Goal: Task Accomplishment & Management: Manage account settings

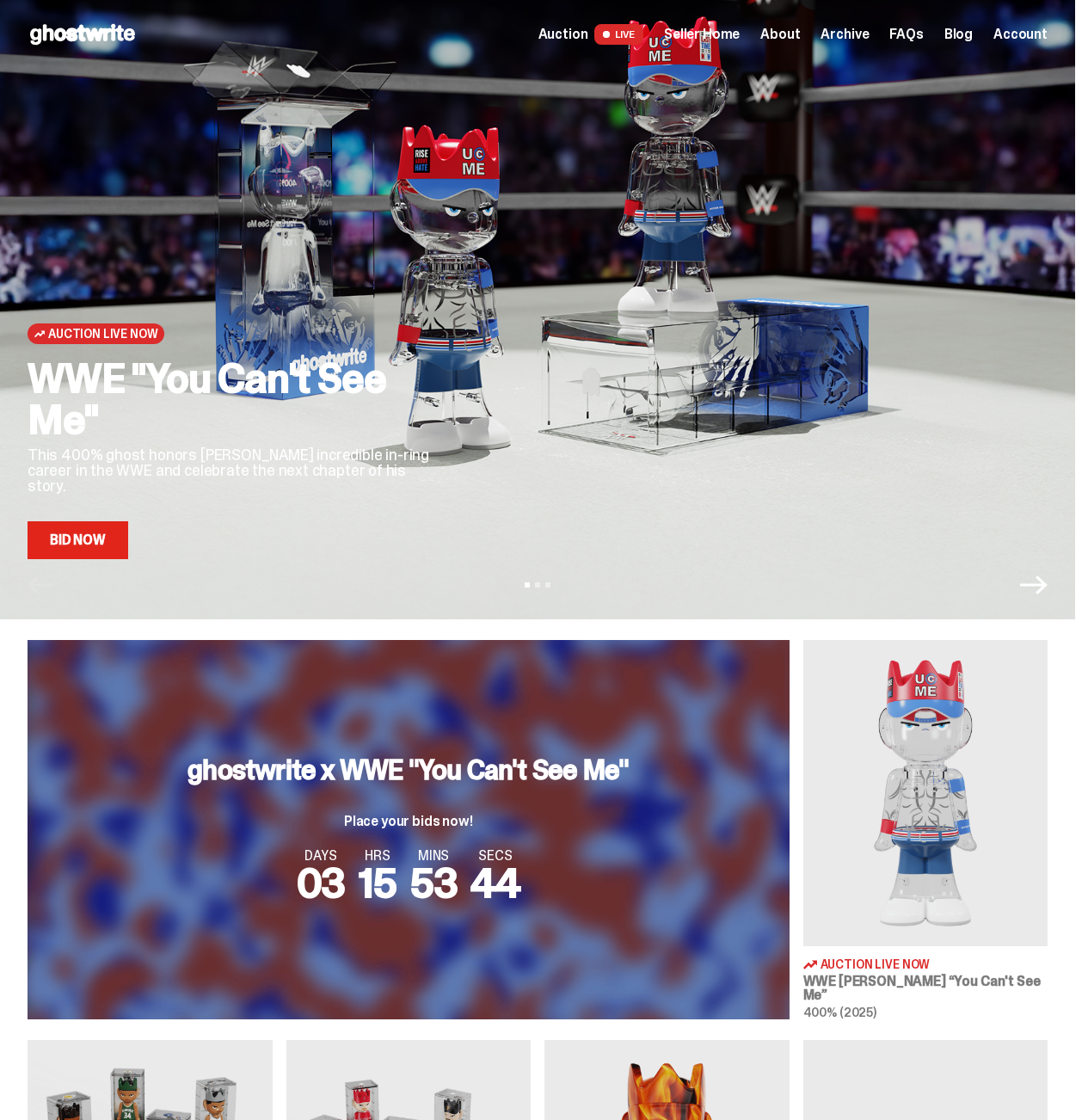
click at [700, 47] on div "Open main menu Home Auction LIVE Seller Home About Archive FAQs Blog" at bounding box center [537, 34] width 1020 height 27
click at [710, 39] on span "Seller Home" at bounding box center [702, 34] width 76 height 14
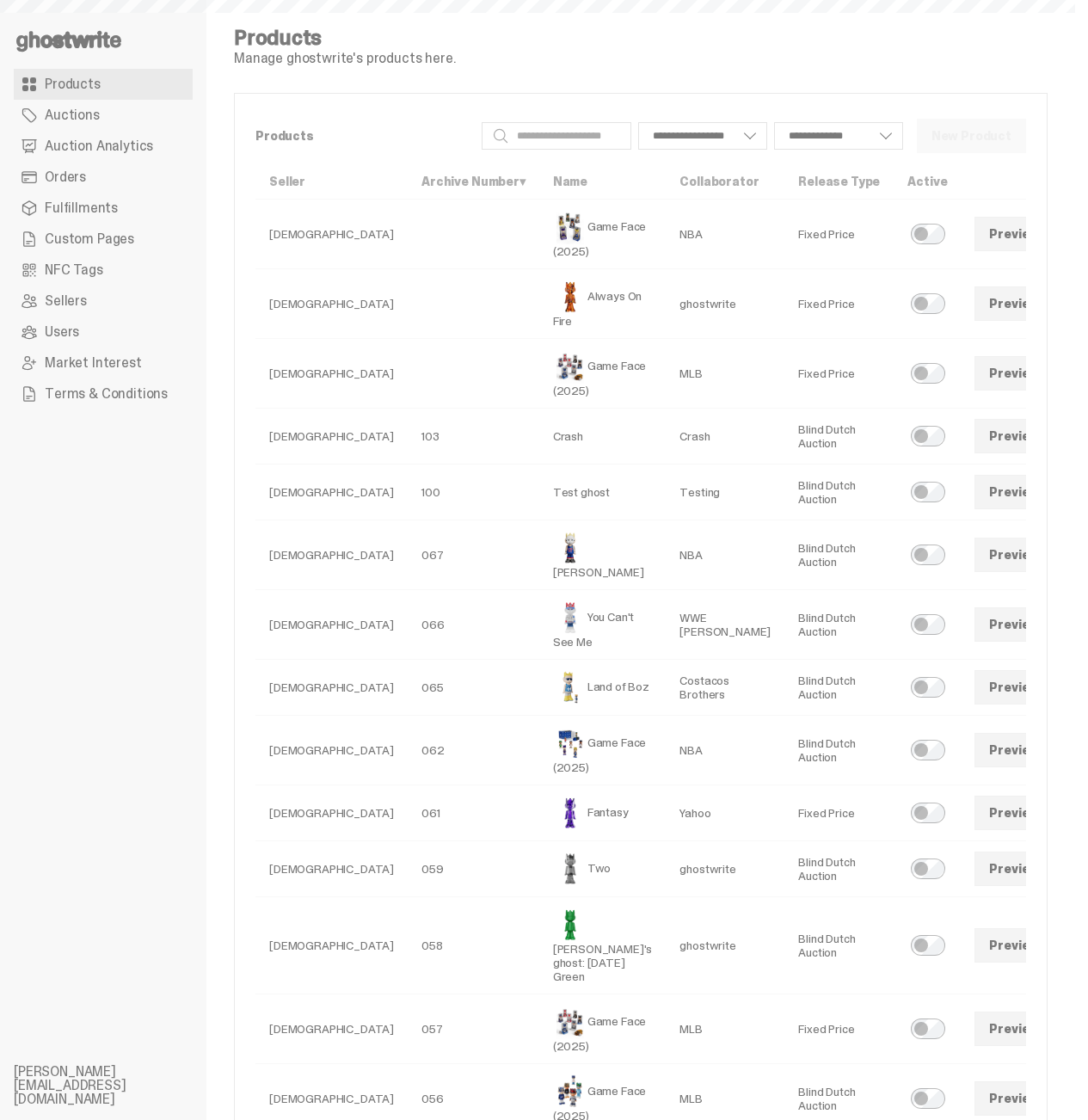
select select
click at [111, 143] on span "Auction Analytics" at bounding box center [99, 146] width 109 height 14
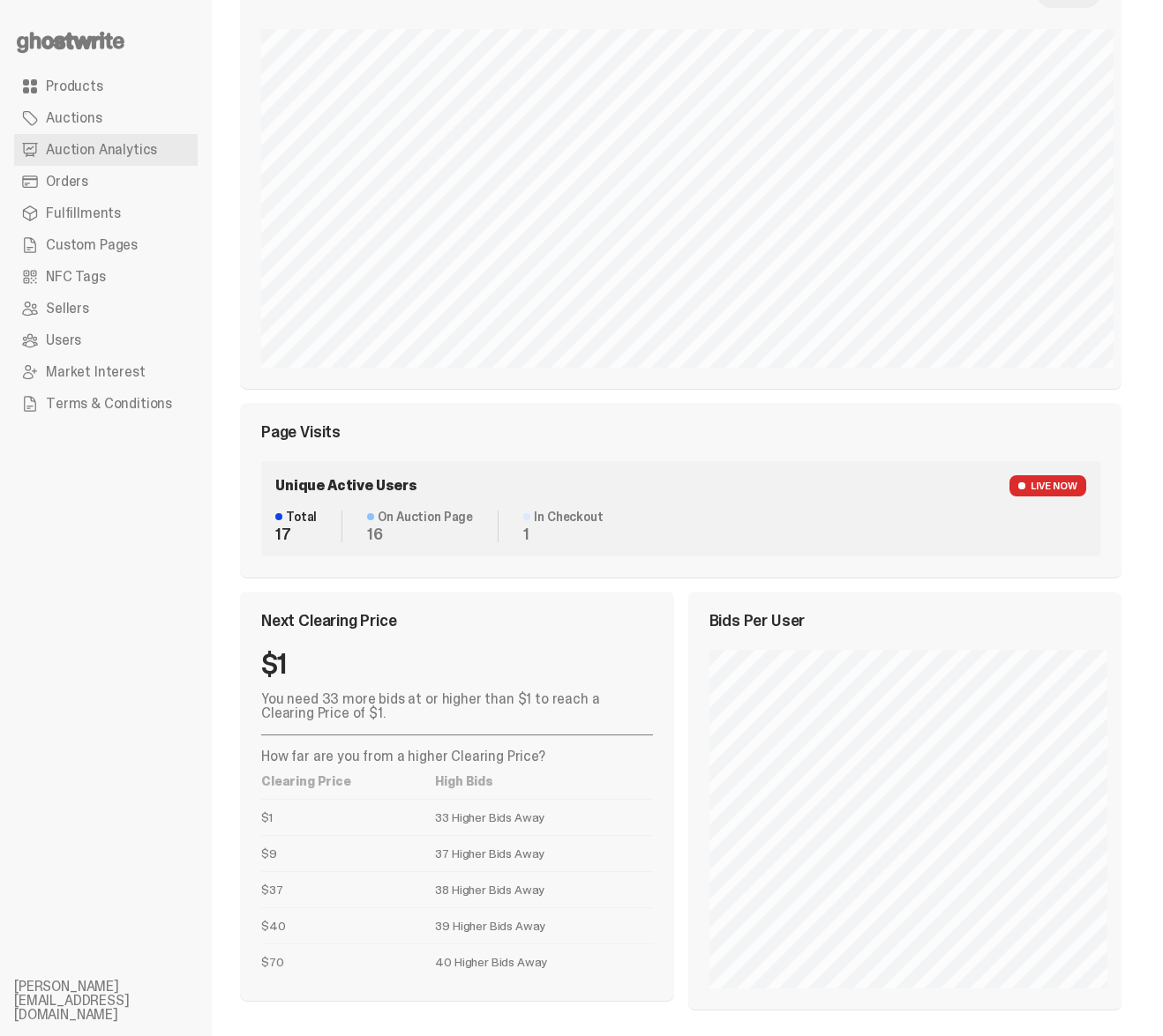
scroll to position [574, 0]
drag, startPoint x: 1045, startPoint y: 489, endPoint x: 1052, endPoint y: 552, distance: 63.4
click at [1052, 552] on div "Unique Active Users LIVE NOW Total 17 On Auction Page 16 In Checkout 1" at bounding box center [681, 507] width 839 height 96
click at [779, 404] on div "Page Visits Unique Active Users LIVE NOW Total 17 On Auction Page 17 In Checkou…" at bounding box center [681, 488] width 882 height 174
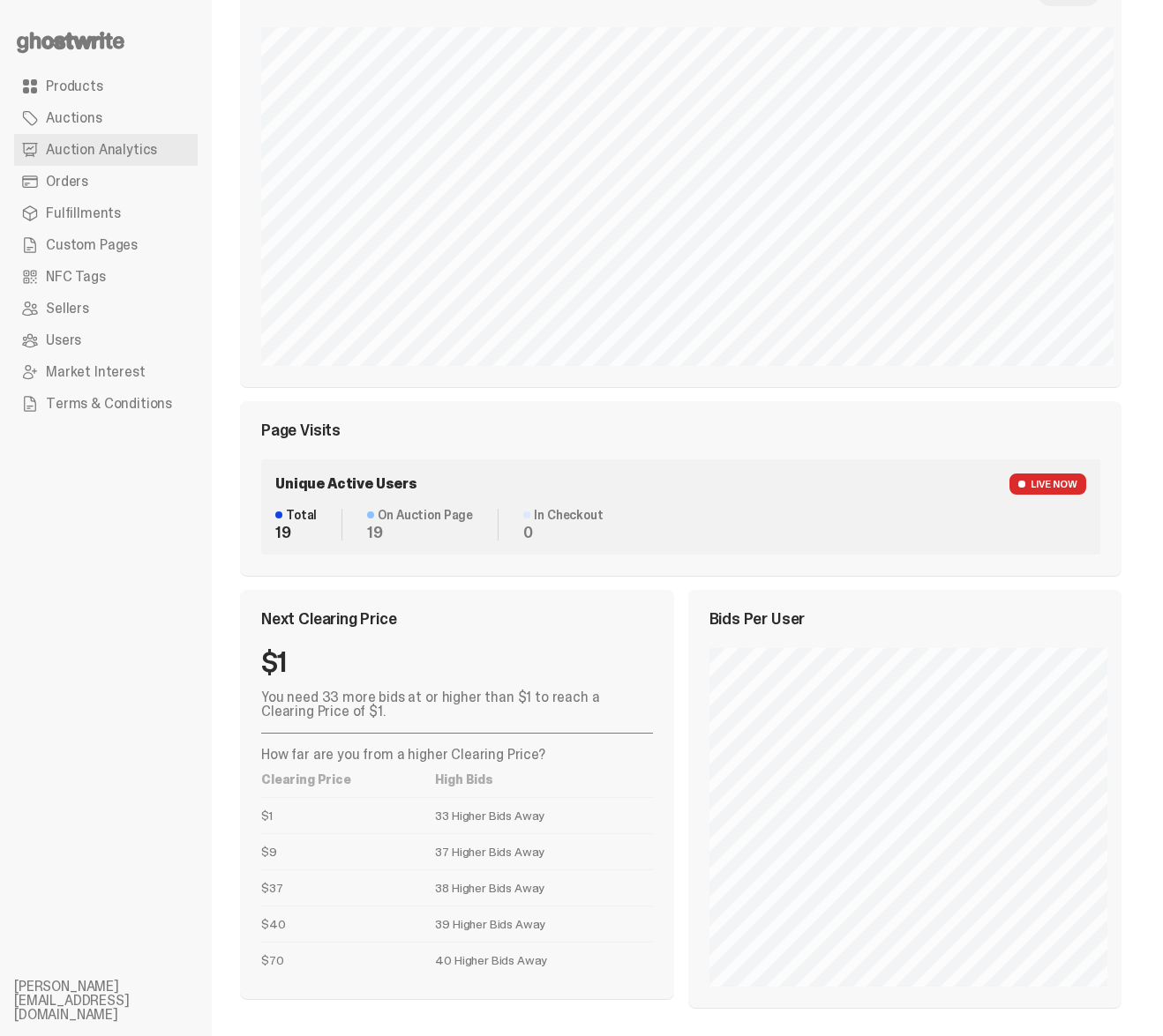
scroll to position [0, 0]
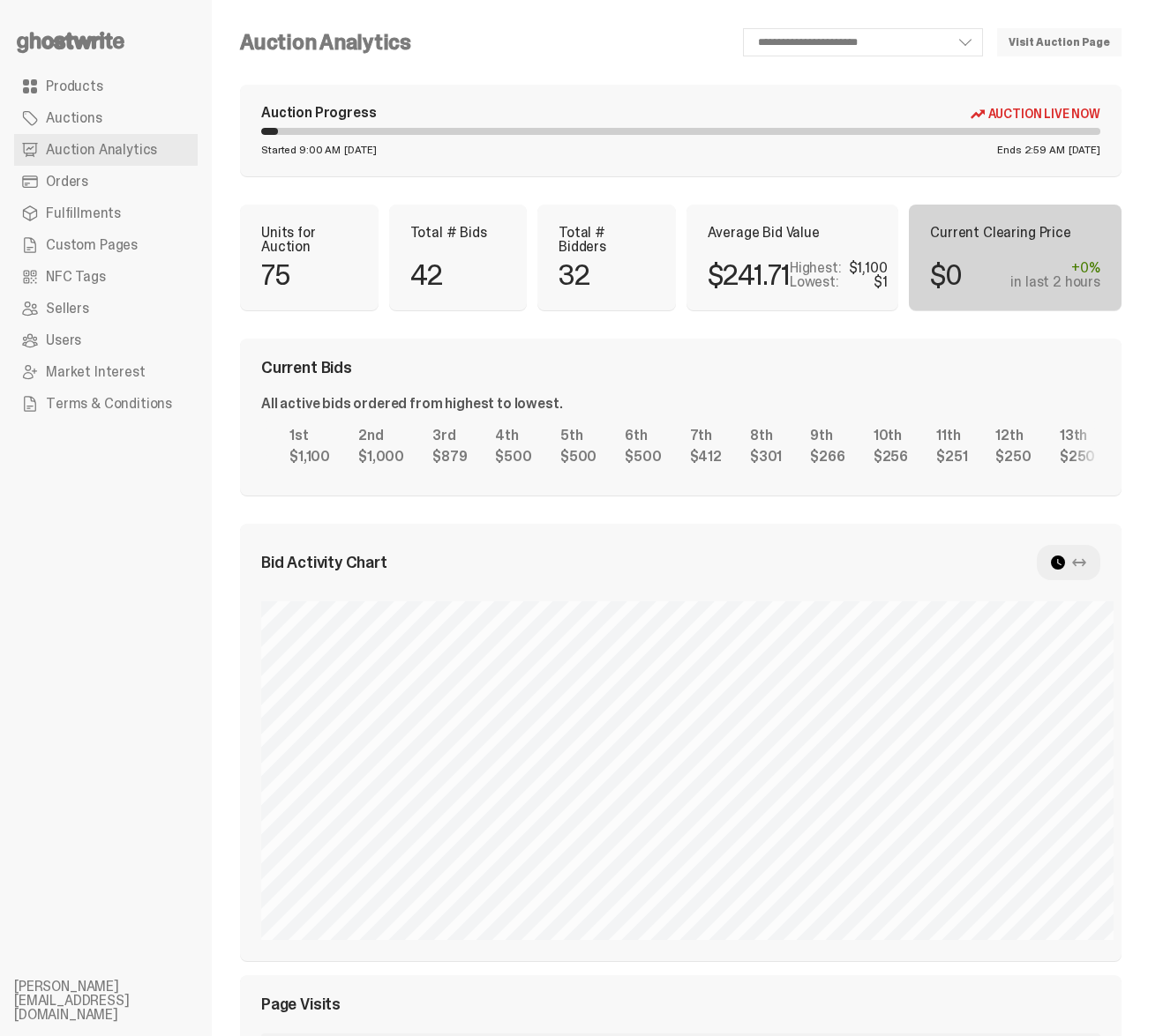
click at [435, 381] on div "Current Bids All active bids ordered from highest to lowest. 1st $1,100 2nd $1,…" at bounding box center [681, 417] width 882 height 157
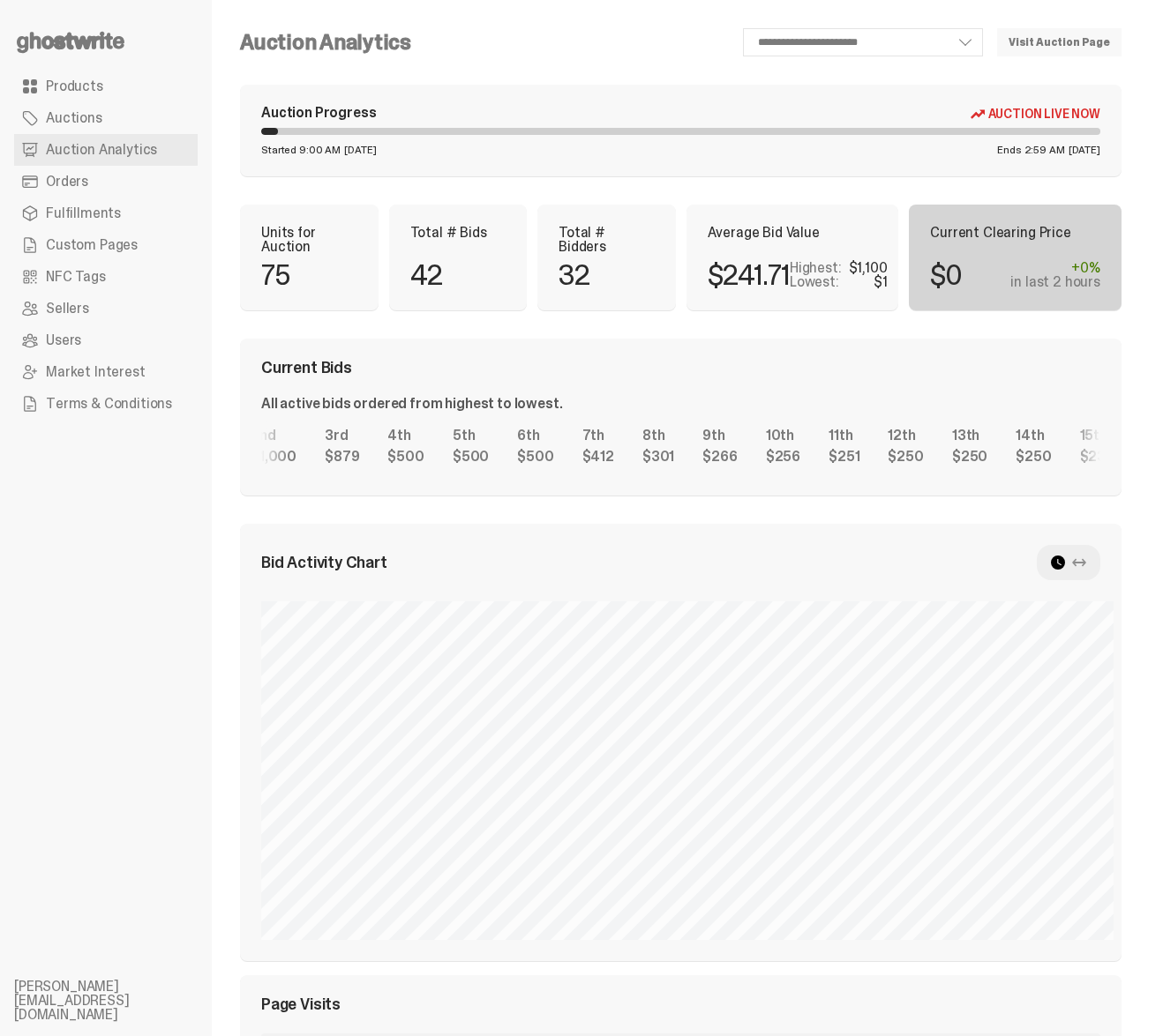
click at [570, 438] on div "1st $1,100 2nd $1,000 3rd $879 4th $500 5th $500 6th $500 7th $412 8th $301 9th…" at bounding box center [681, 446] width 839 height 57
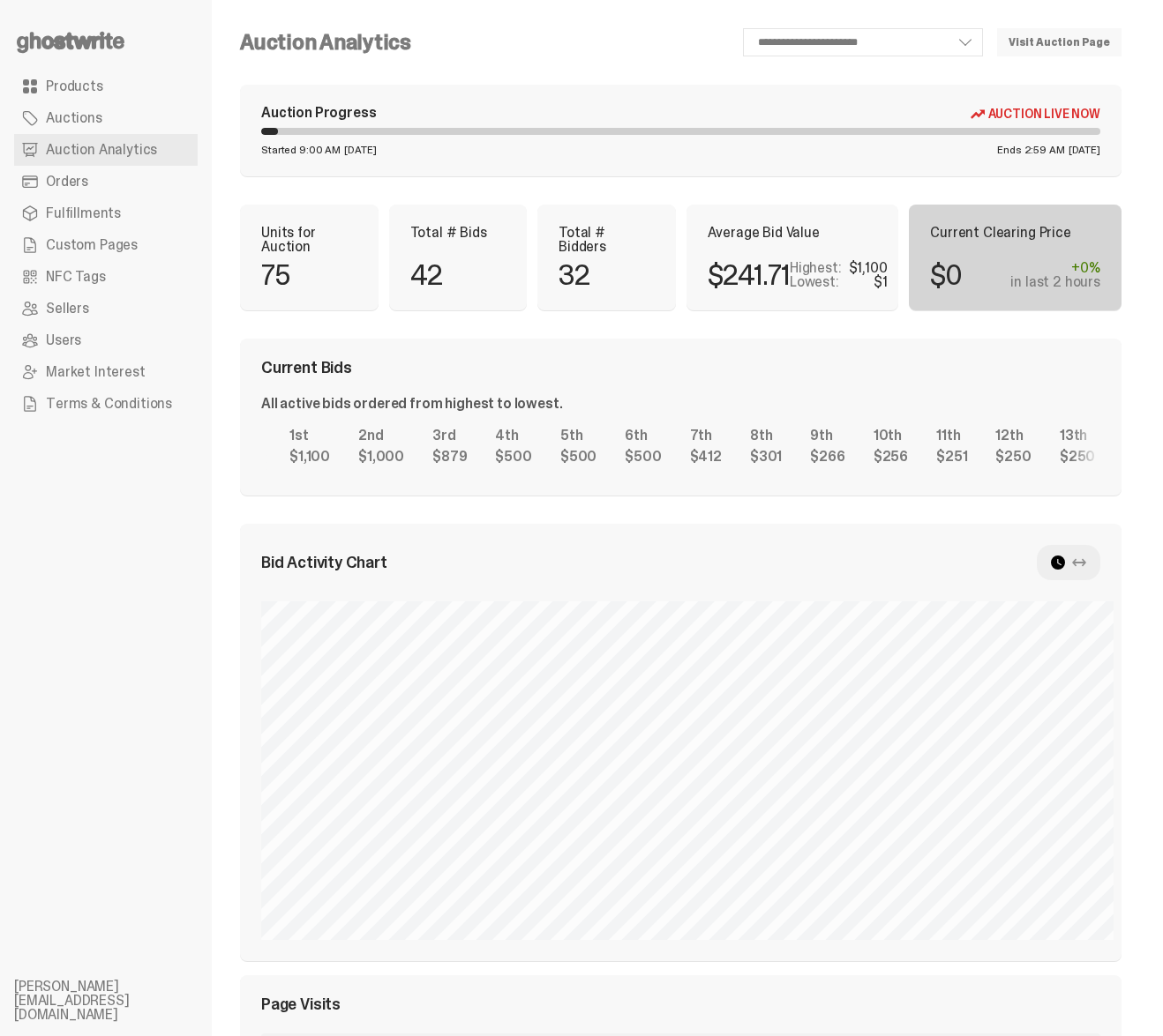
click at [944, 425] on div "1st $1,100 2nd $1,000 3rd $879 4th $500 5th $500 6th $500 7th $412 8th $301 9th…" at bounding box center [681, 446] width 839 height 57
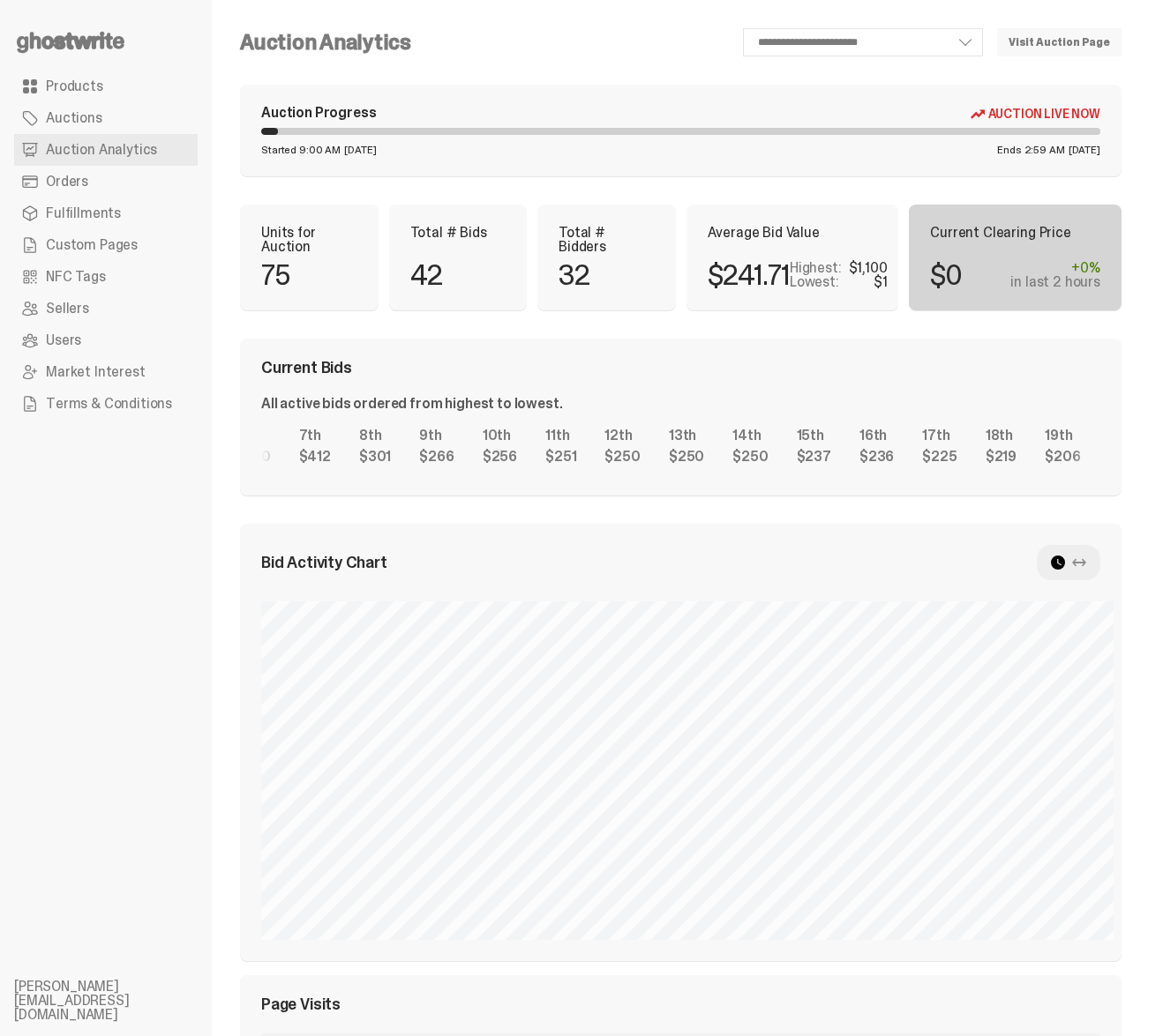
click at [261, 439] on div "1st $1,100 2nd $1,000 3rd $879 4th $500 5th $500 6th $500 7th $412 8th $301 9th…" at bounding box center [681, 446] width 839 height 57
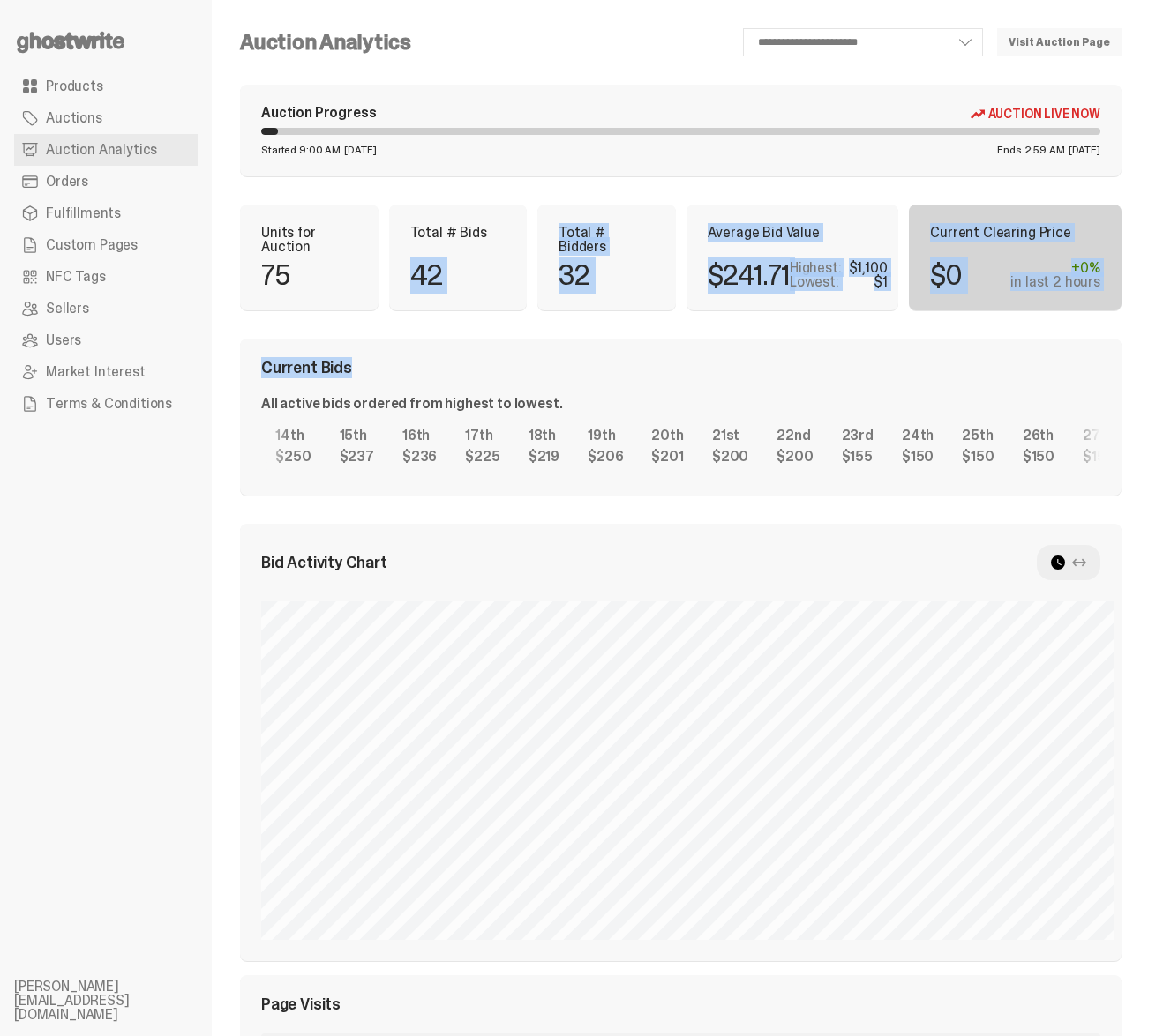
drag, startPoint x: 408, startPoint y: 252, endPoint x: 731, endPoint y: 396, distance: 353.6
click at [671, 383] on div "**********" at bounding box center [681, 805] width 882 height 1554
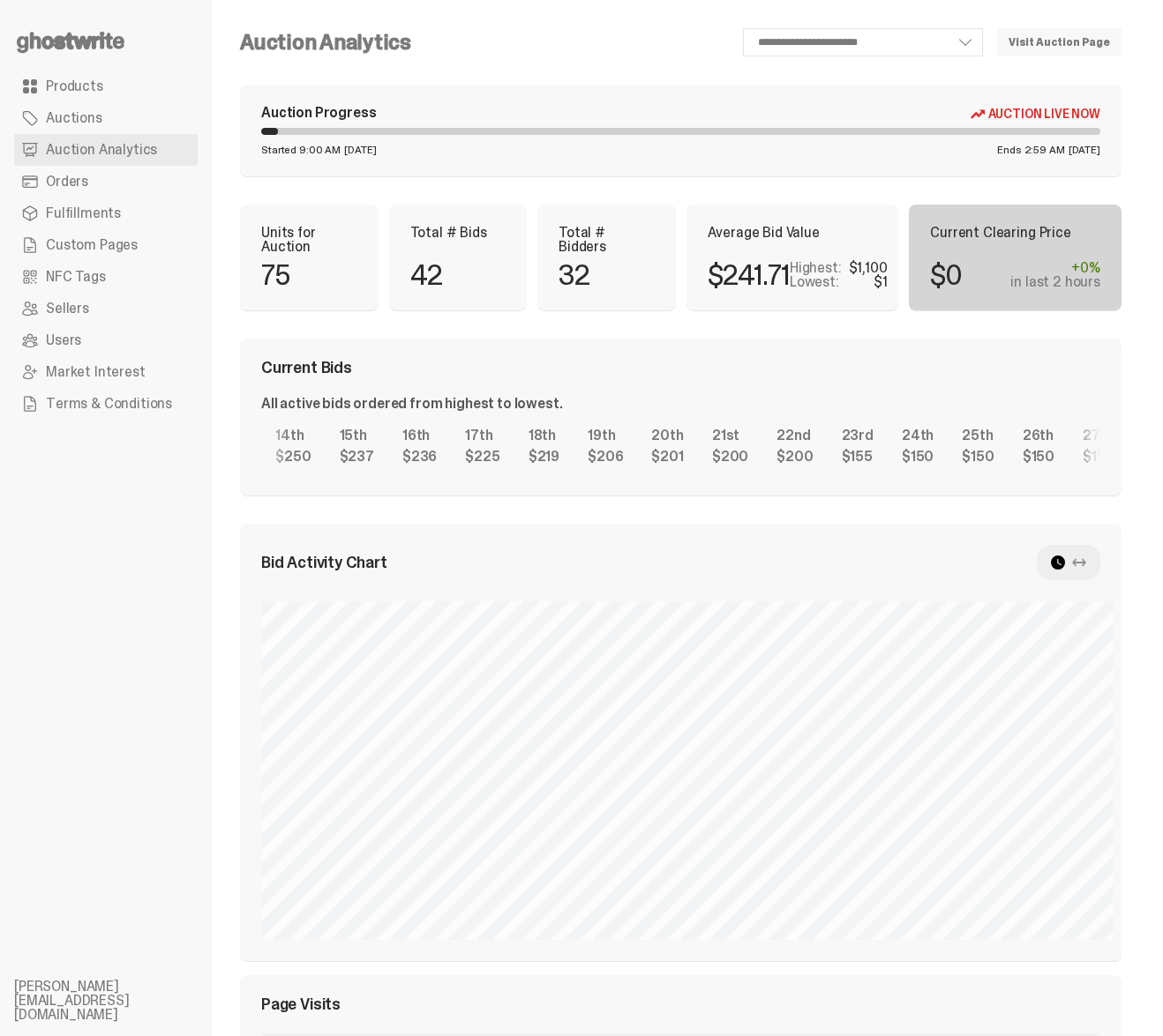
click at [746, 399] on div "All active bids ordered from highest to lowest." at bounding box center [681, 403] width 839 height 14
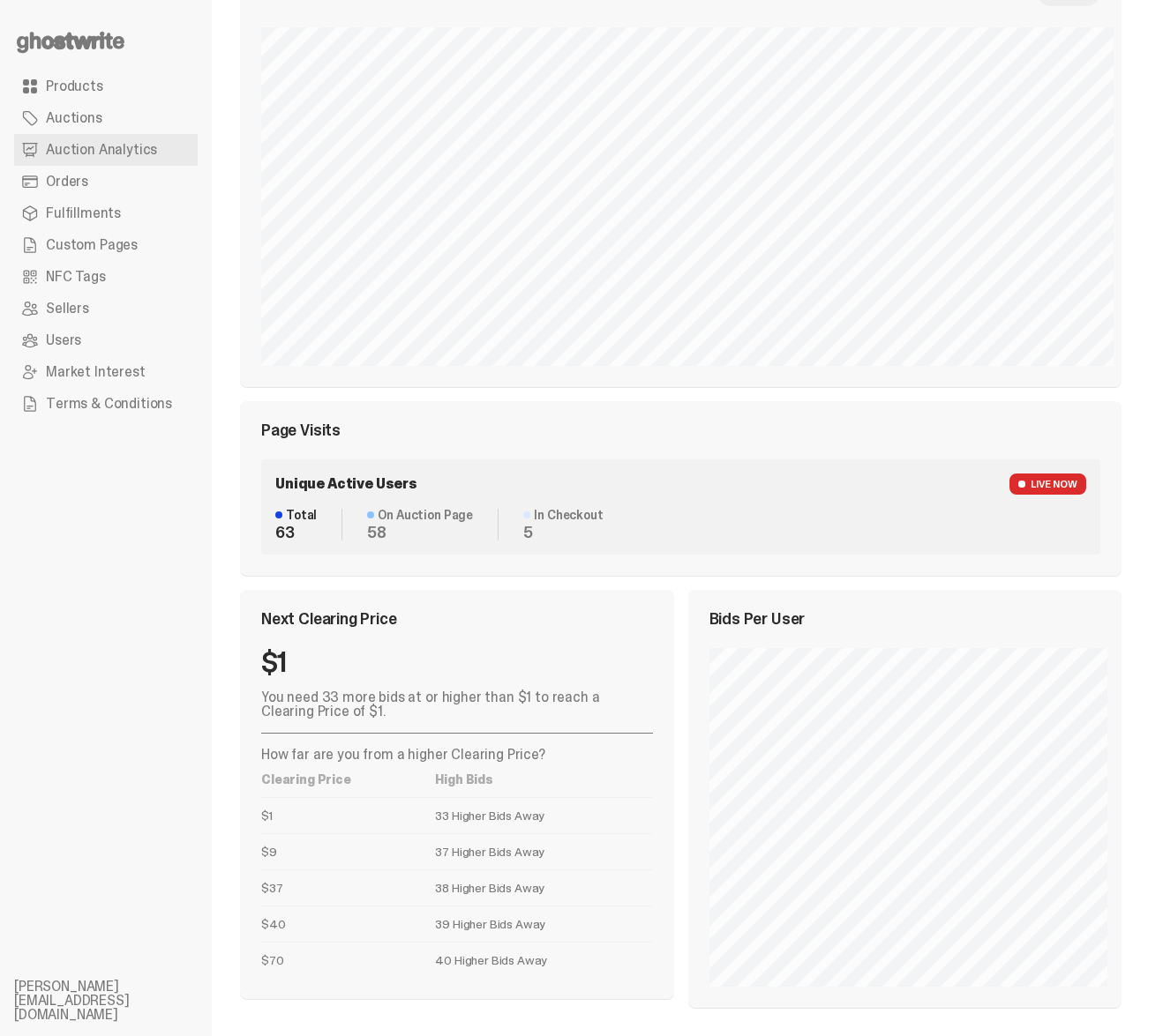
click at [173, 569] on ul "Products Auctions Auction Analytics Orders Fulfillments Custom Pages NFC Tags S…" at bounding box center [106, 518] width 212 height 1036
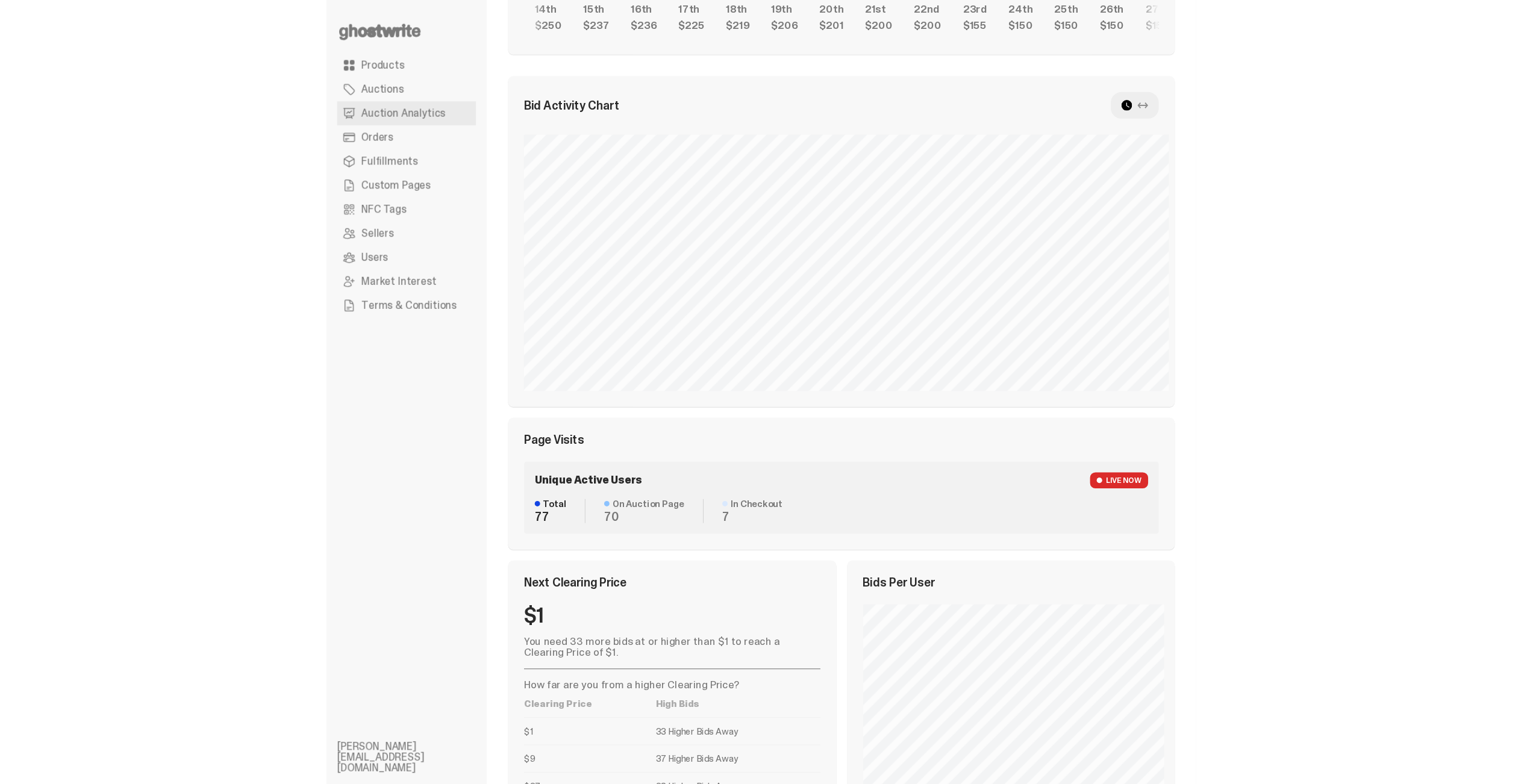
scroll to position [0, 420]
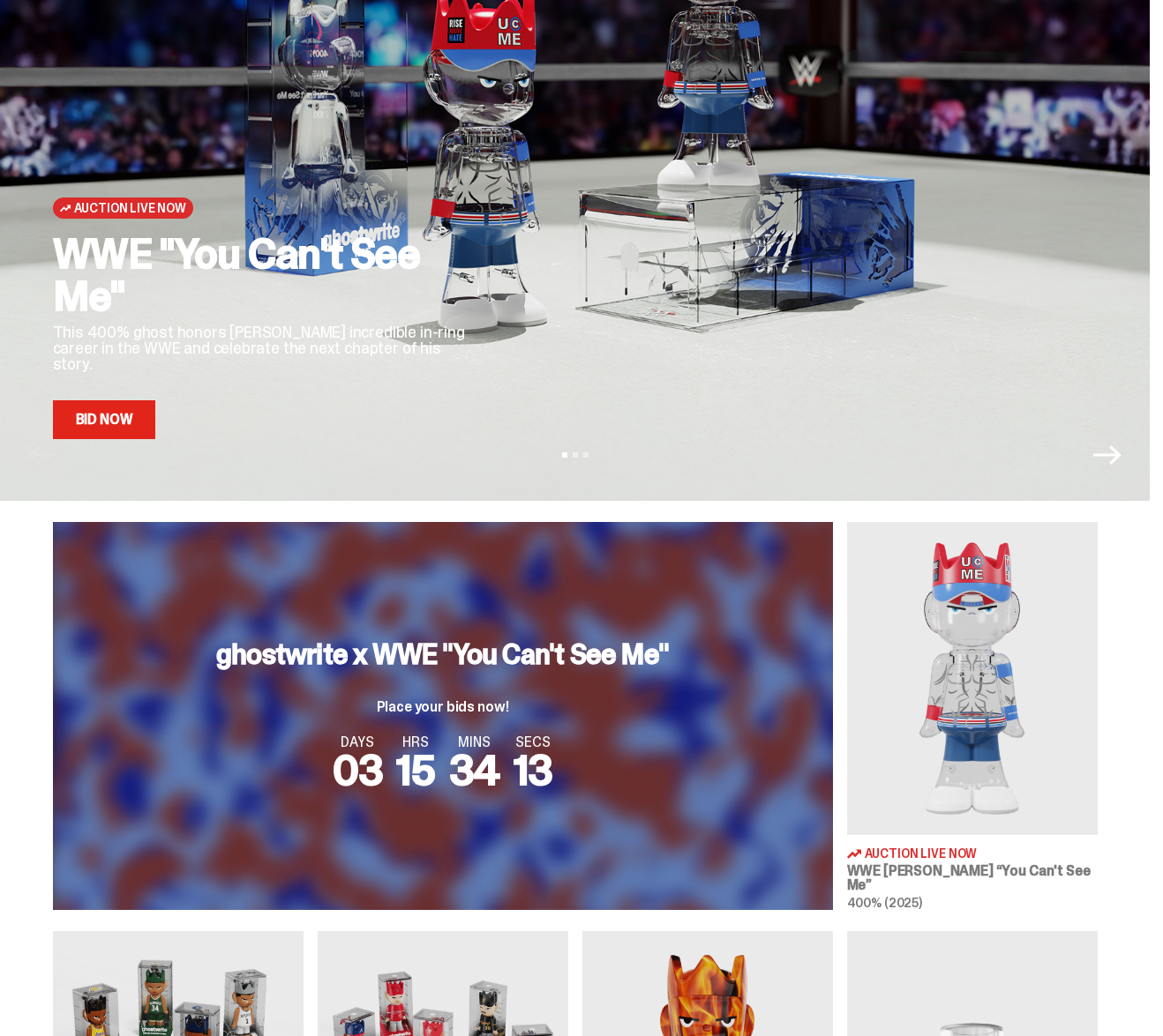
scroll to position [155, 0]
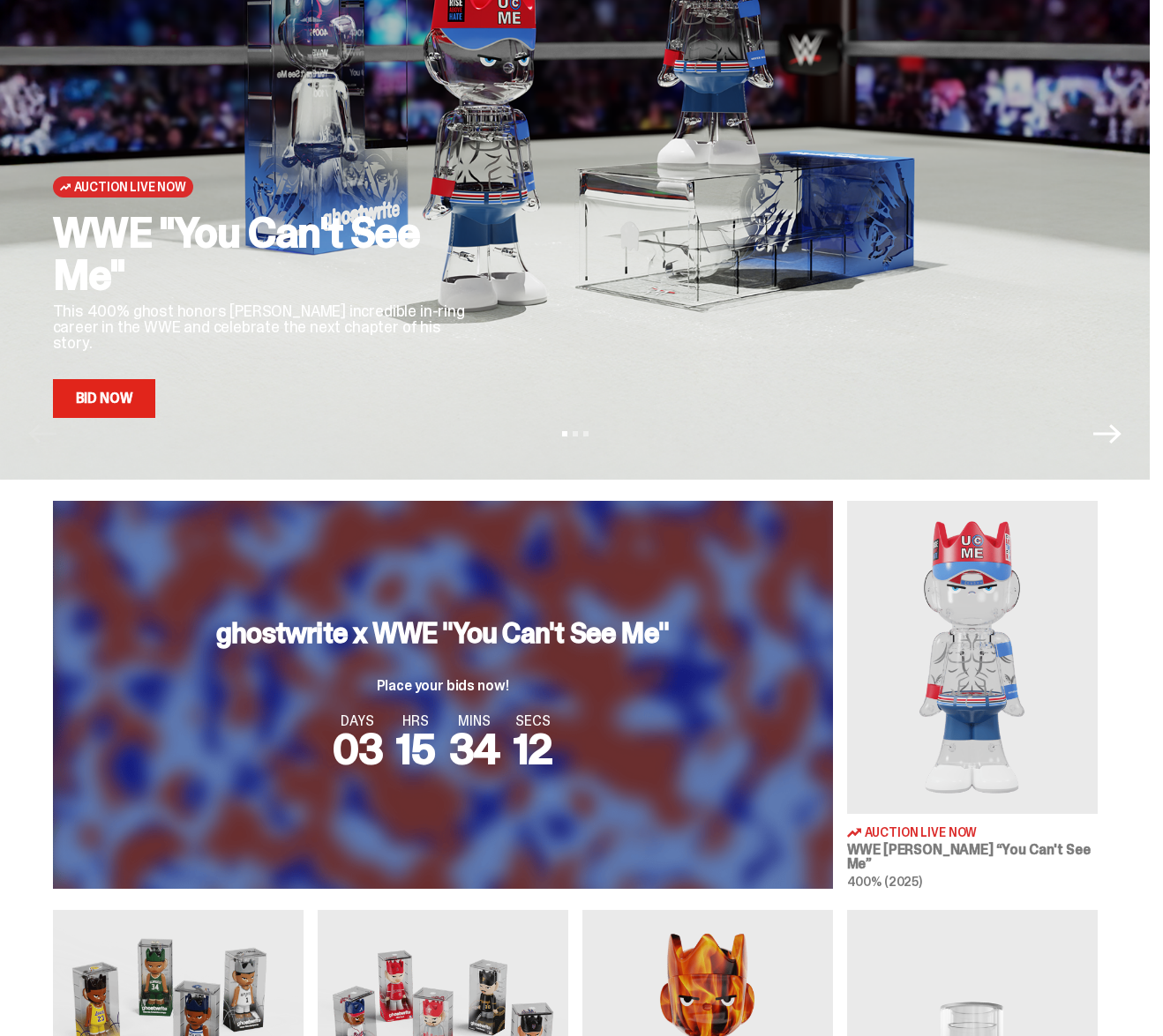
click at [944, 706] on img at bounding box center [972, 657] width 250 height 313
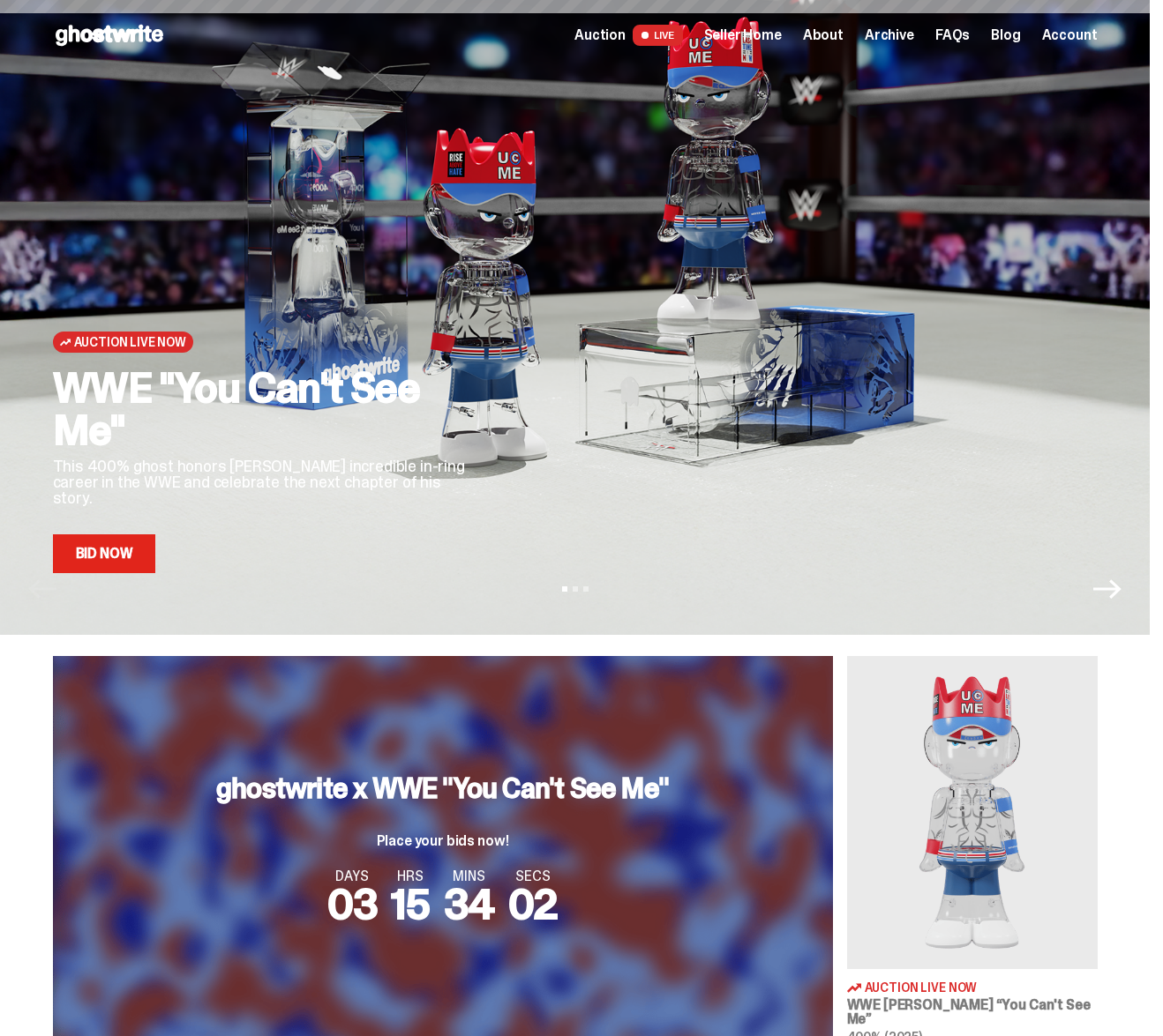
scroll to position [155, 0]
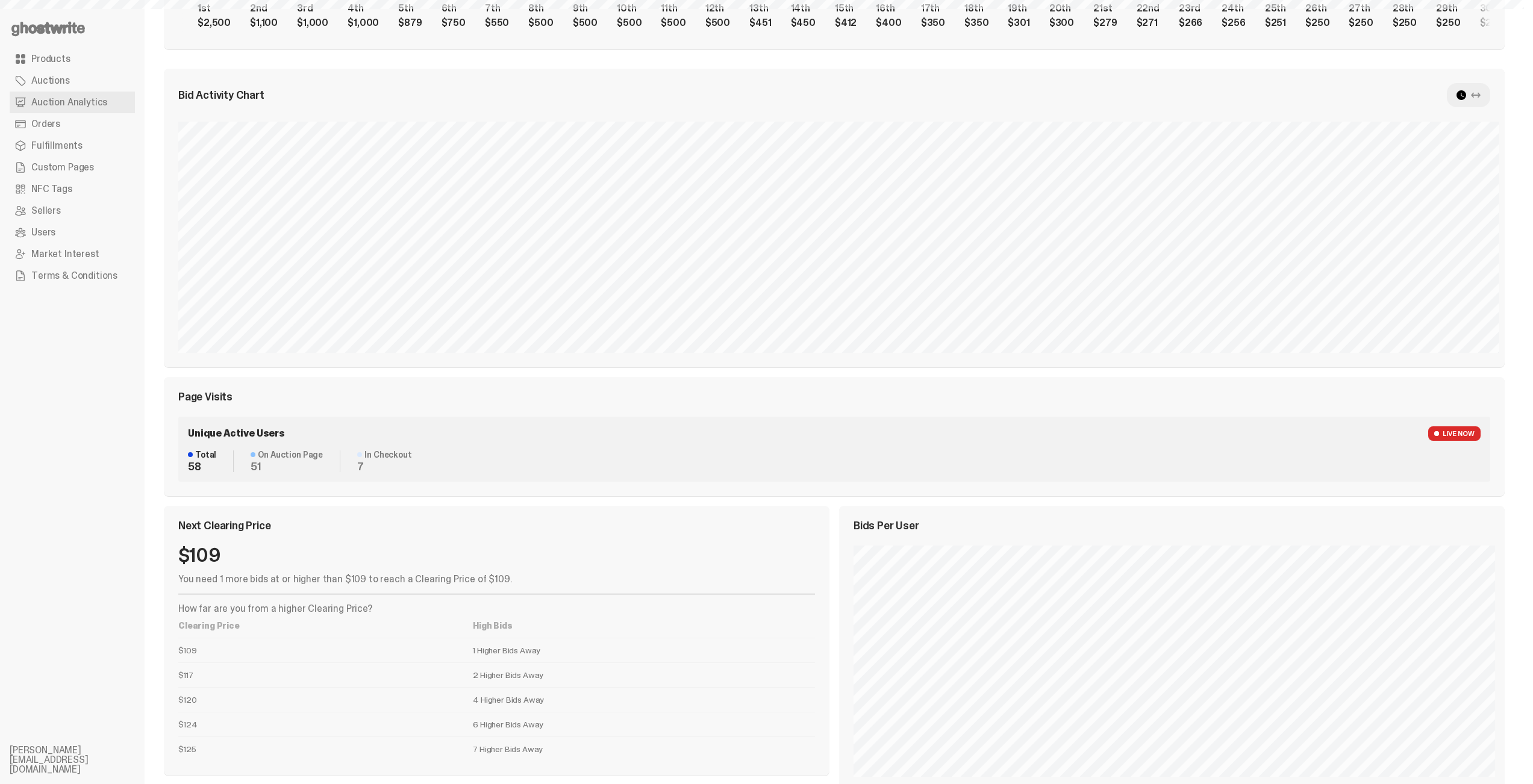
select select "**"
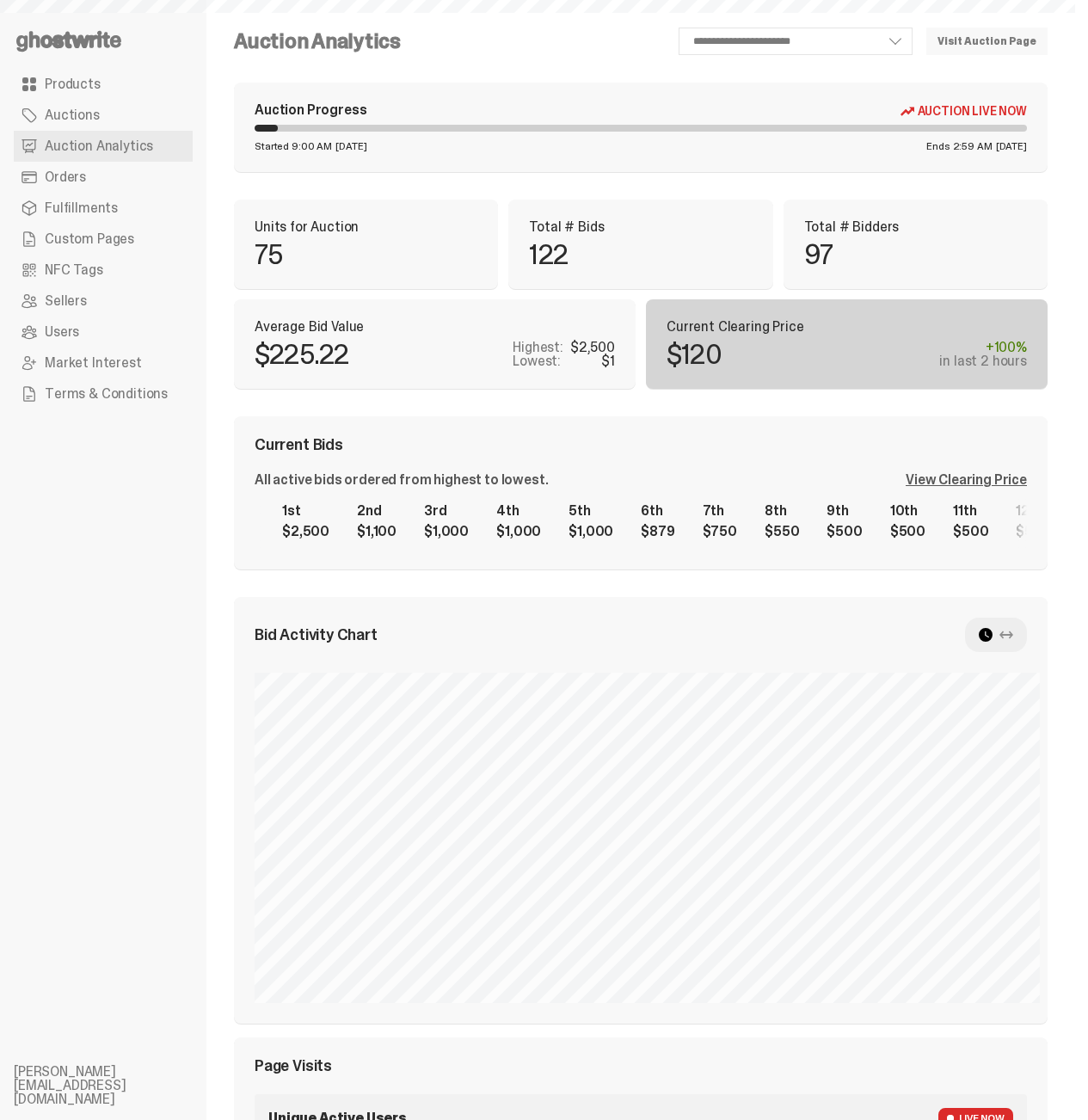
select select "**"
click at [146, 662] on ul "Products Auctions Auction Analytics Orders Fulfillments Custom Pages NFC Tags S…" at bounding box center [103, 560] width 207 height 1120
select select "**"
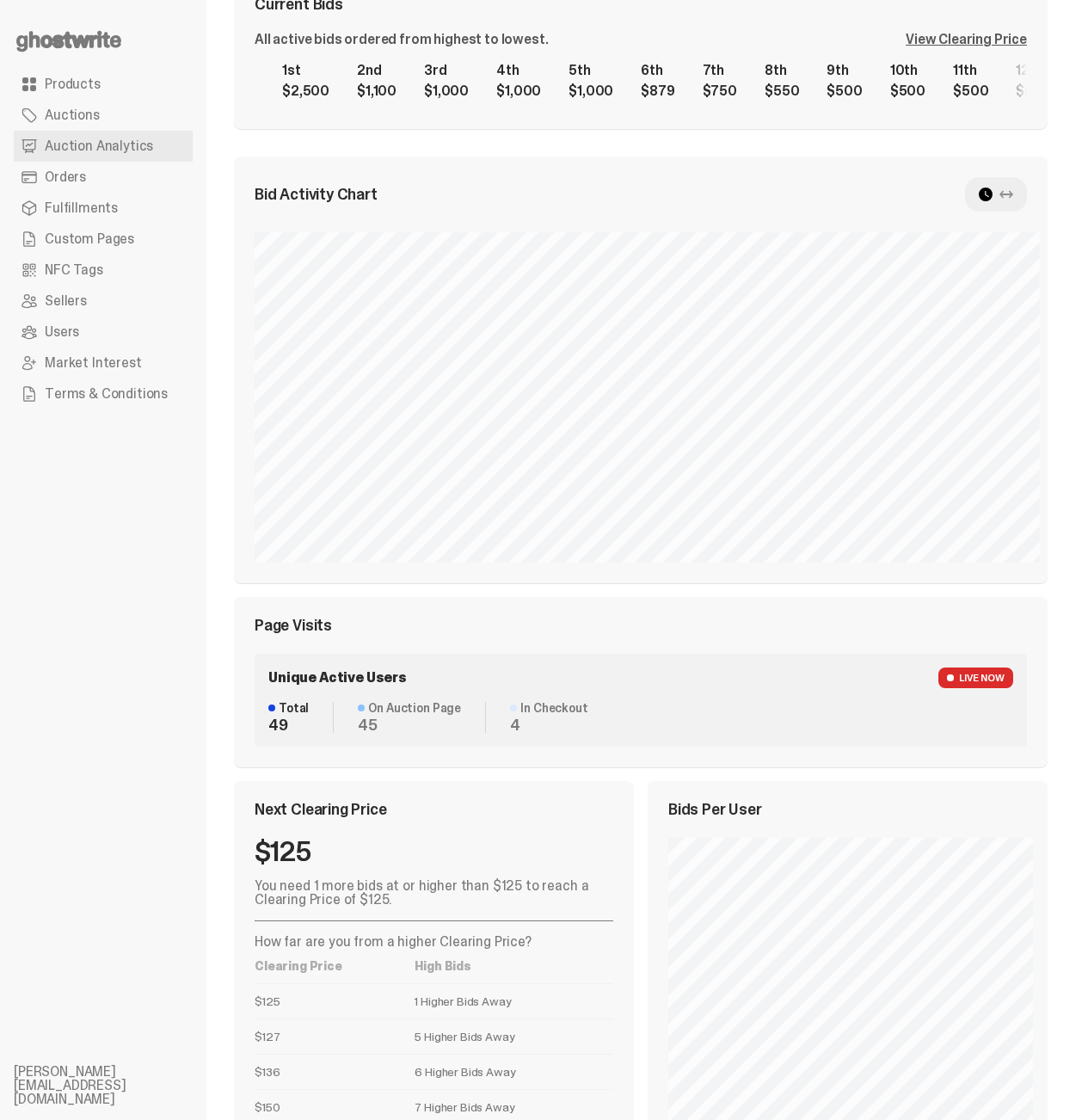
scroll to position [437, 0]
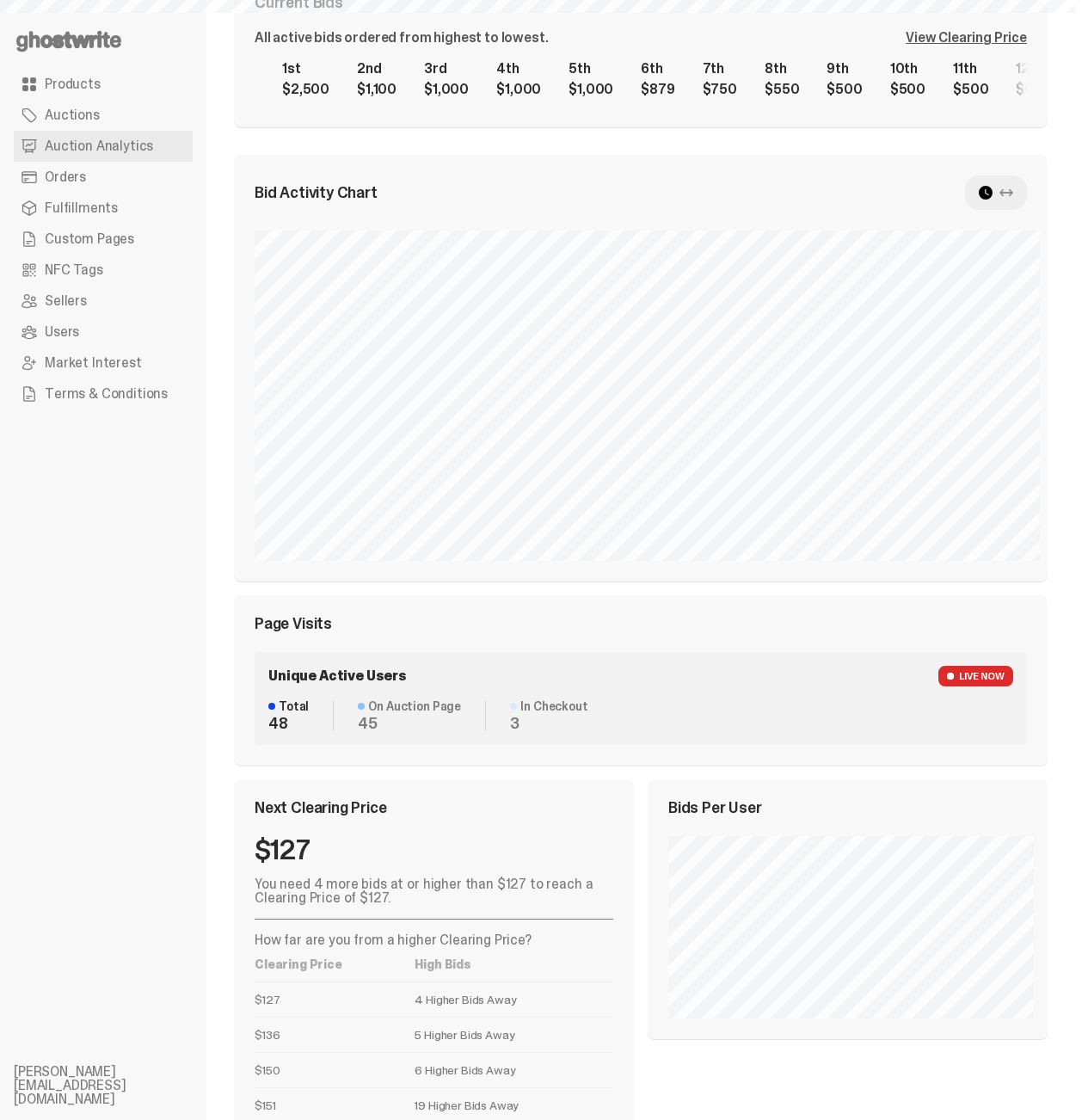
select select "**"
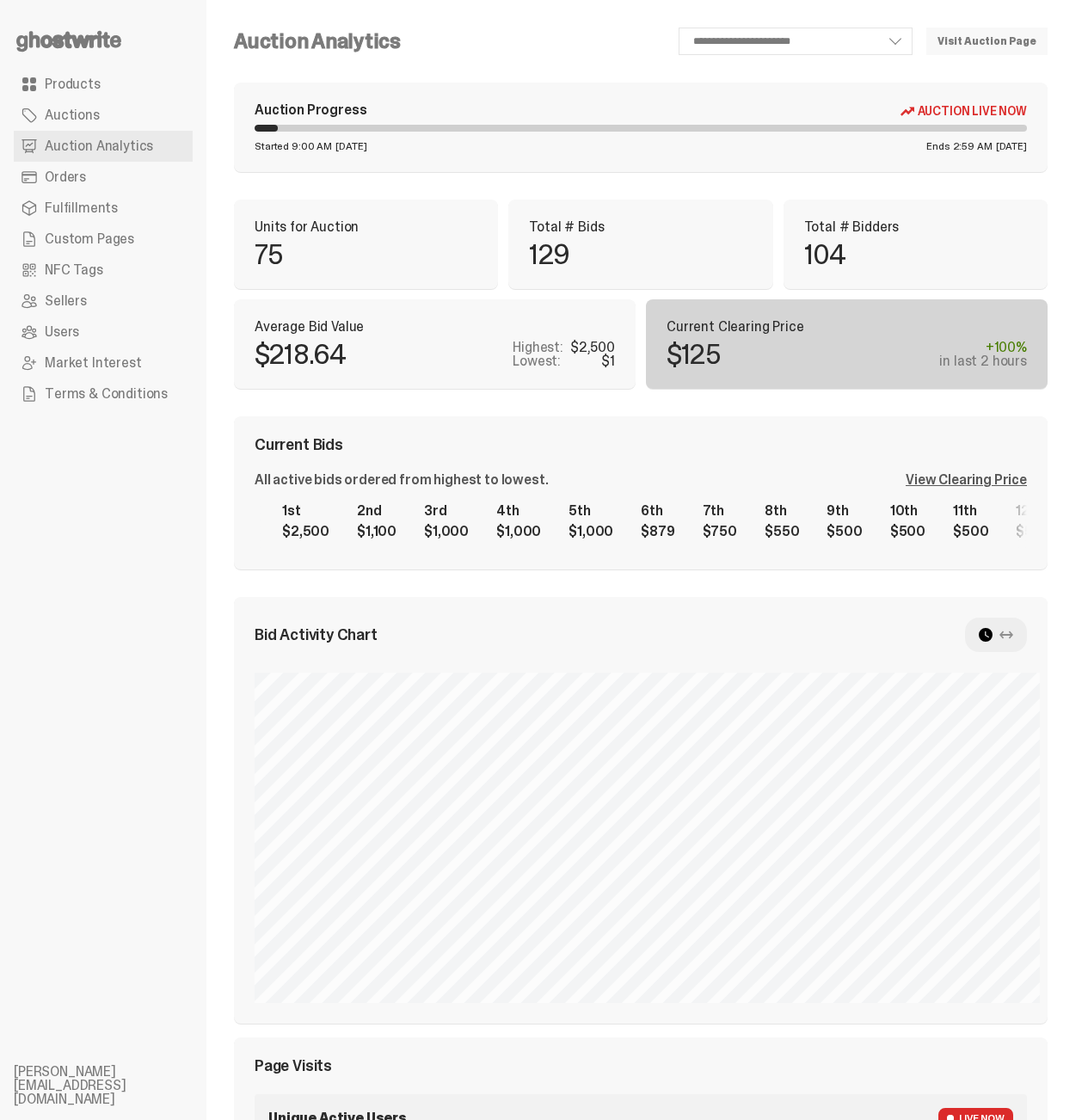
scroll to position [451, 0]
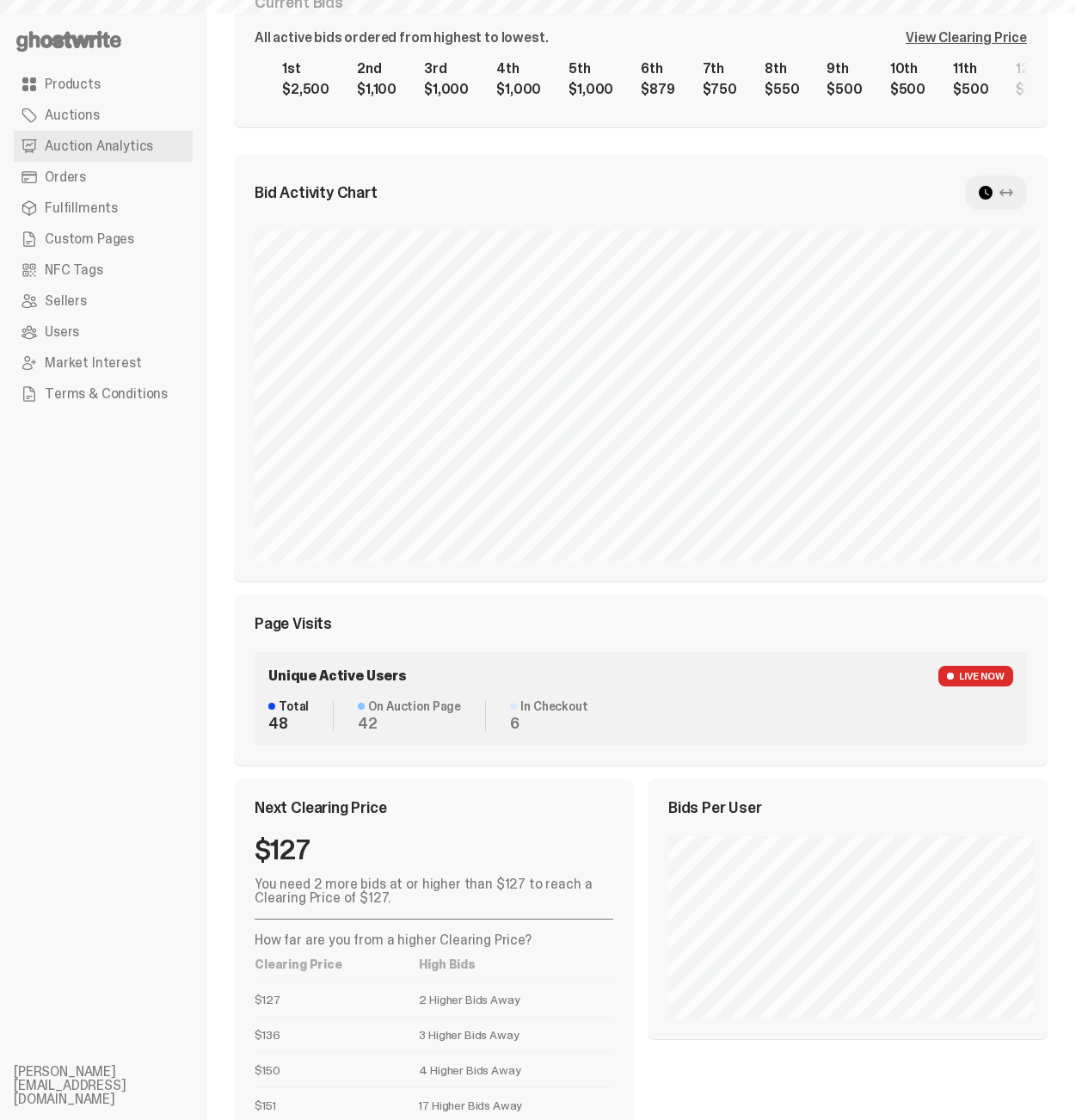
select select "**"
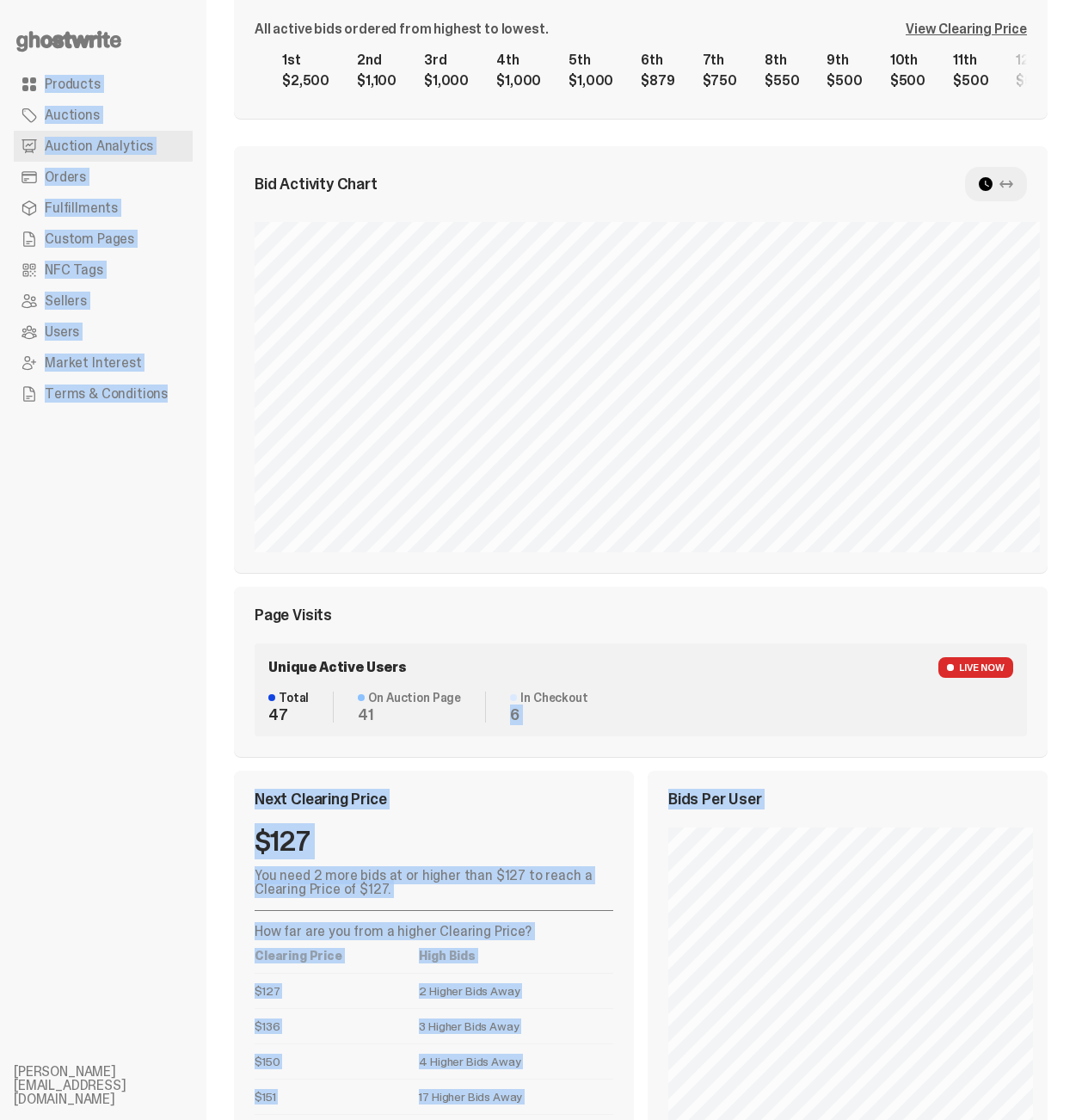
drag, startPoint x: 469, startPoint y: 619, endPoint x: 33, endPoint y: 528, distance: 445.4
click at [33, 528] on div "**********" at bounding box center [537, 378] width 1075 height 1657
click at [154, 586] on ul "Products Auctions Auction Analytics Orders Fulfillments Custom Pages NFC Tags S…" at bounding box center [103, 560] width 207 height 1120
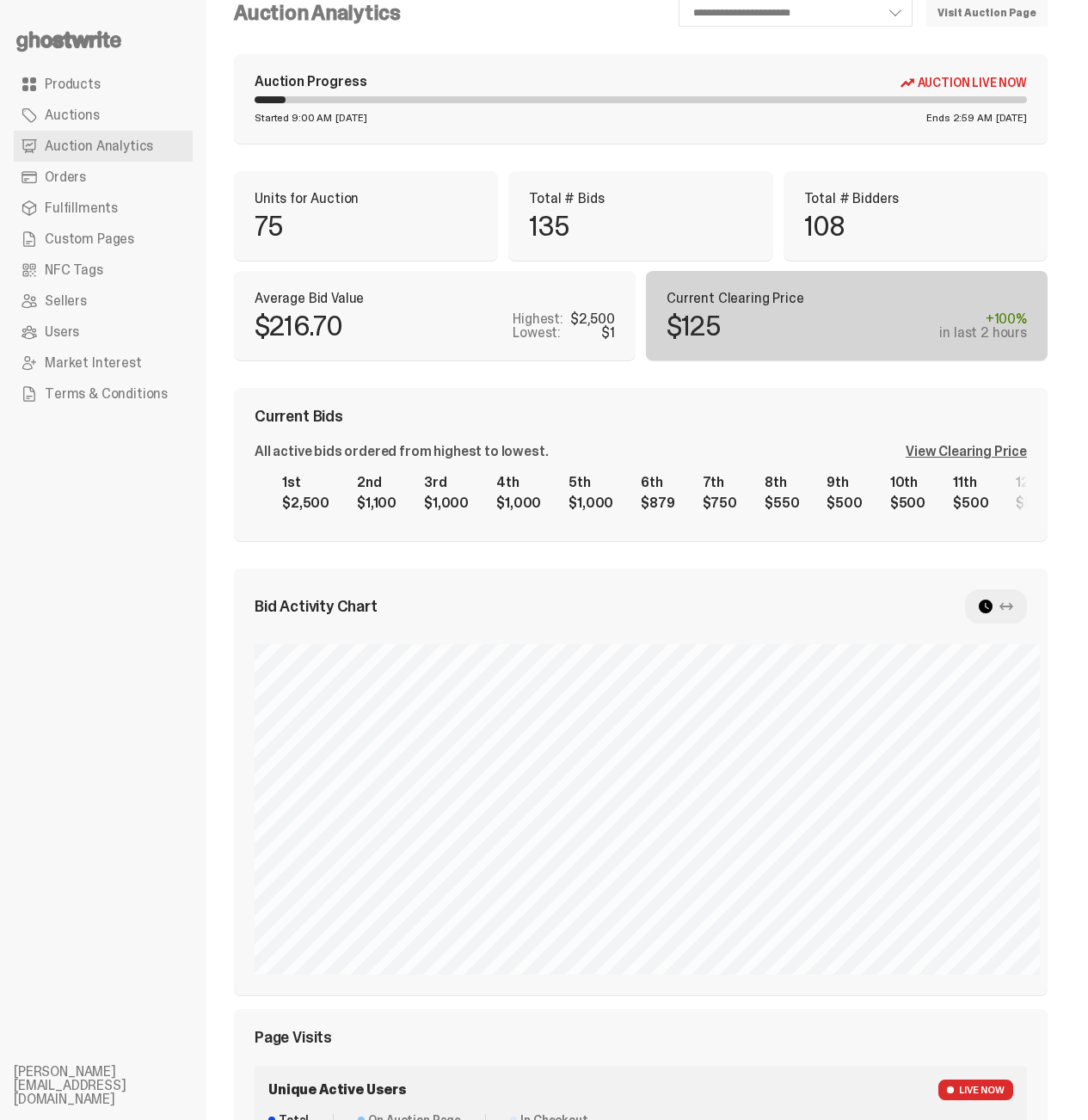
scroll to position [0, 0]
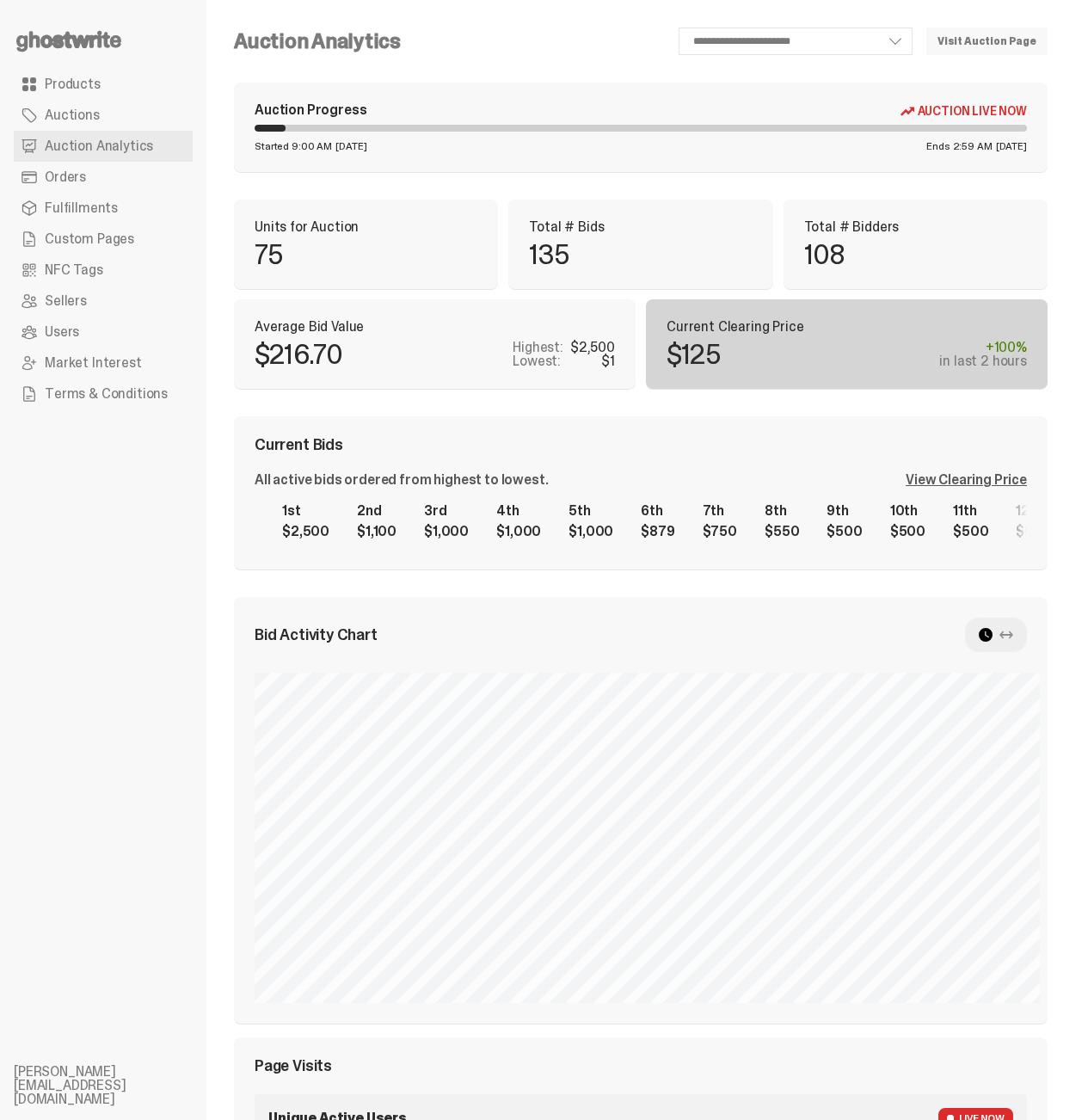
click at [975, 618] on div "Bid Activity Chart" at bounding box center [640, 634] width 772 height 34
click at [993, 628] on use at bounding box center [986, 634] width 14 height 14
click at [1011, 618] on div at bounding box center [997, 634] width 62 height 34
click at [1013, 628] on icon at bounding box center [1006, 634] width 14 height 14
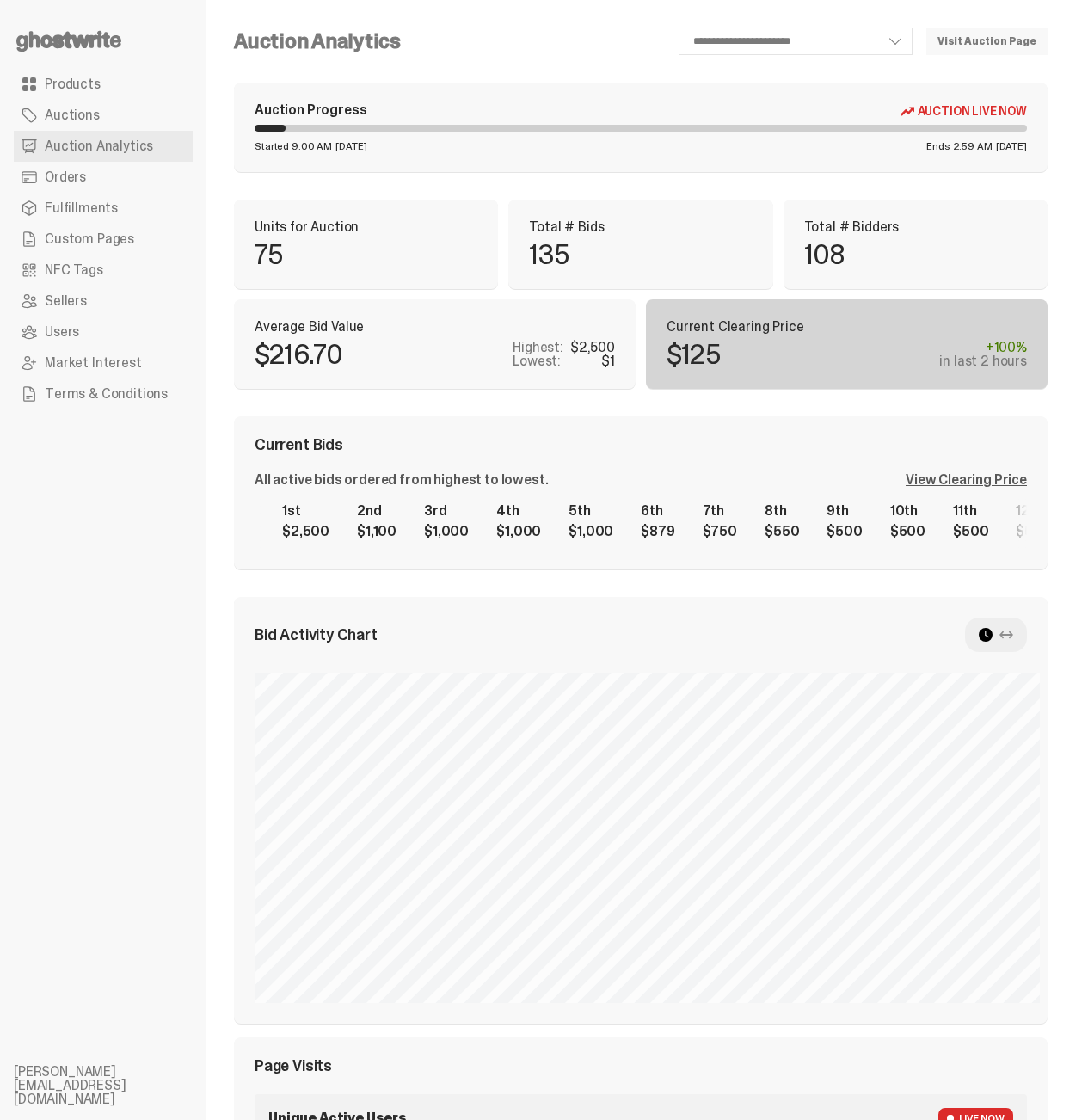
click at [0, 0] on icon at bounding box center [0, 0] width 0 height 0
click at [1013, 628] on icon at bounding box center [1006, 634] width 14 height 14
click at [1008, 618] on div at bounding box center [997, 634] width 62 height 34
click at [1013, 628] on icon at bounding box center [1006, 634] width 14 height 14
click at [993, 628] on use at bounding box center [986, 634] width 14 height 14
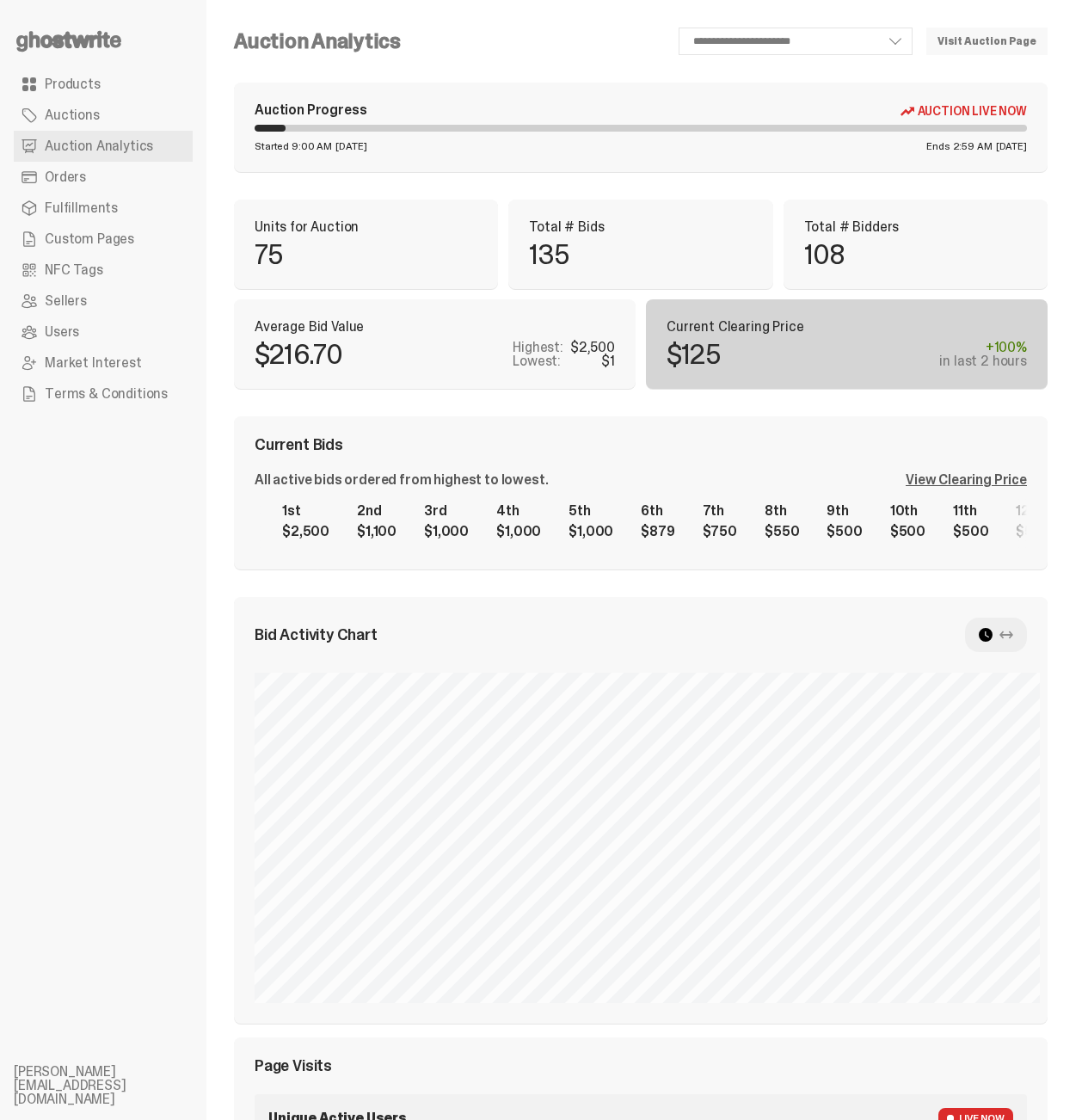
click at [1013, 628] on icon at bounding box center [1006, 634] width 14 height 14
click at [1003, 618] on div at bounding box center [997, 634] width 62 height 34
click at [993, 628] on icon at bounding box center [986, 634] width 14 height 14
click at [1027, 618] on div at bounding box center [997, 634] width 62 height 34
click at [1013, 628] on icon at bounding box center [1006, 634] width 14 height 14
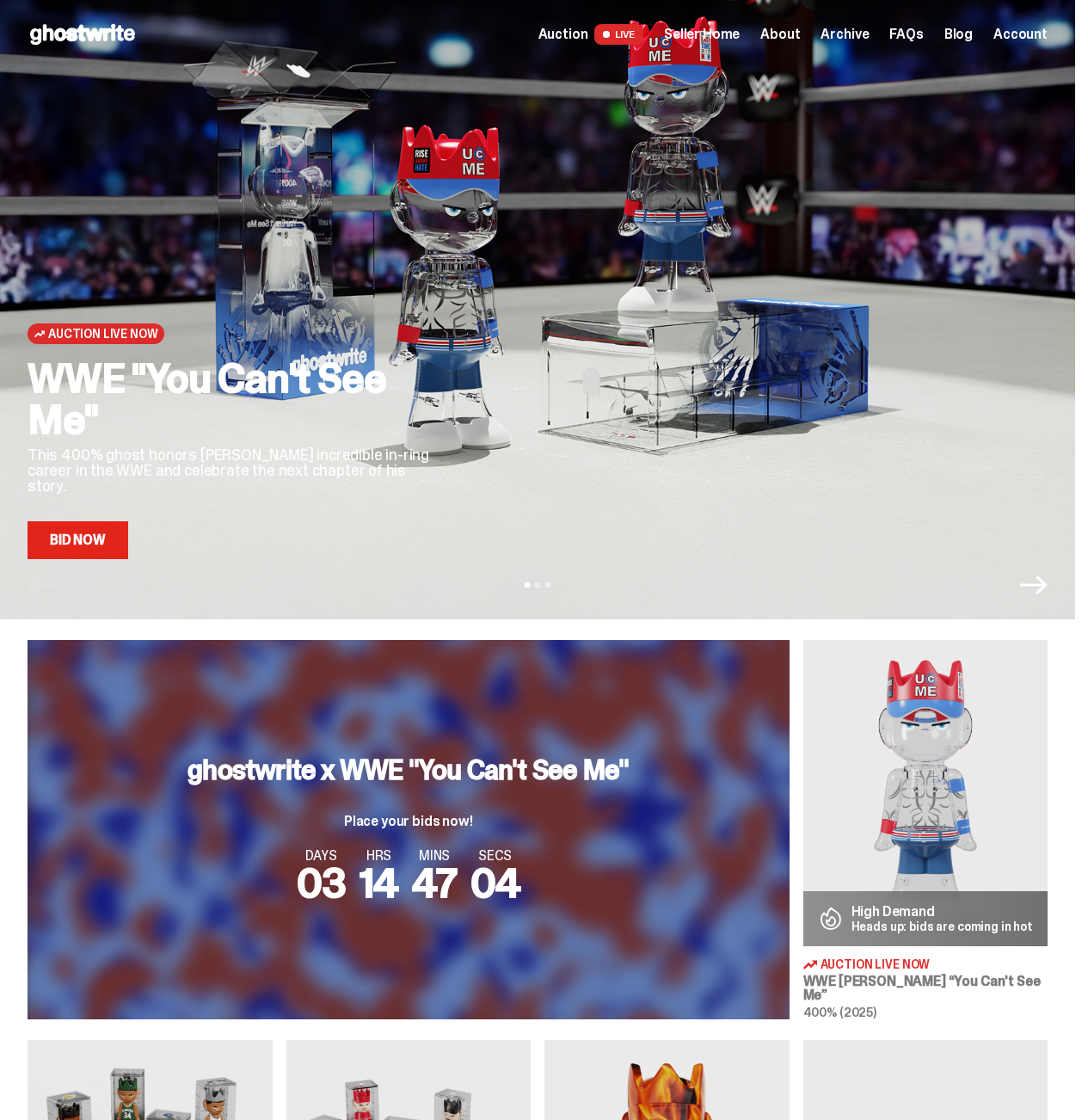
click at [128, 531] on link "Bid Now" at bounding box center [78, 540] width 101 height 38
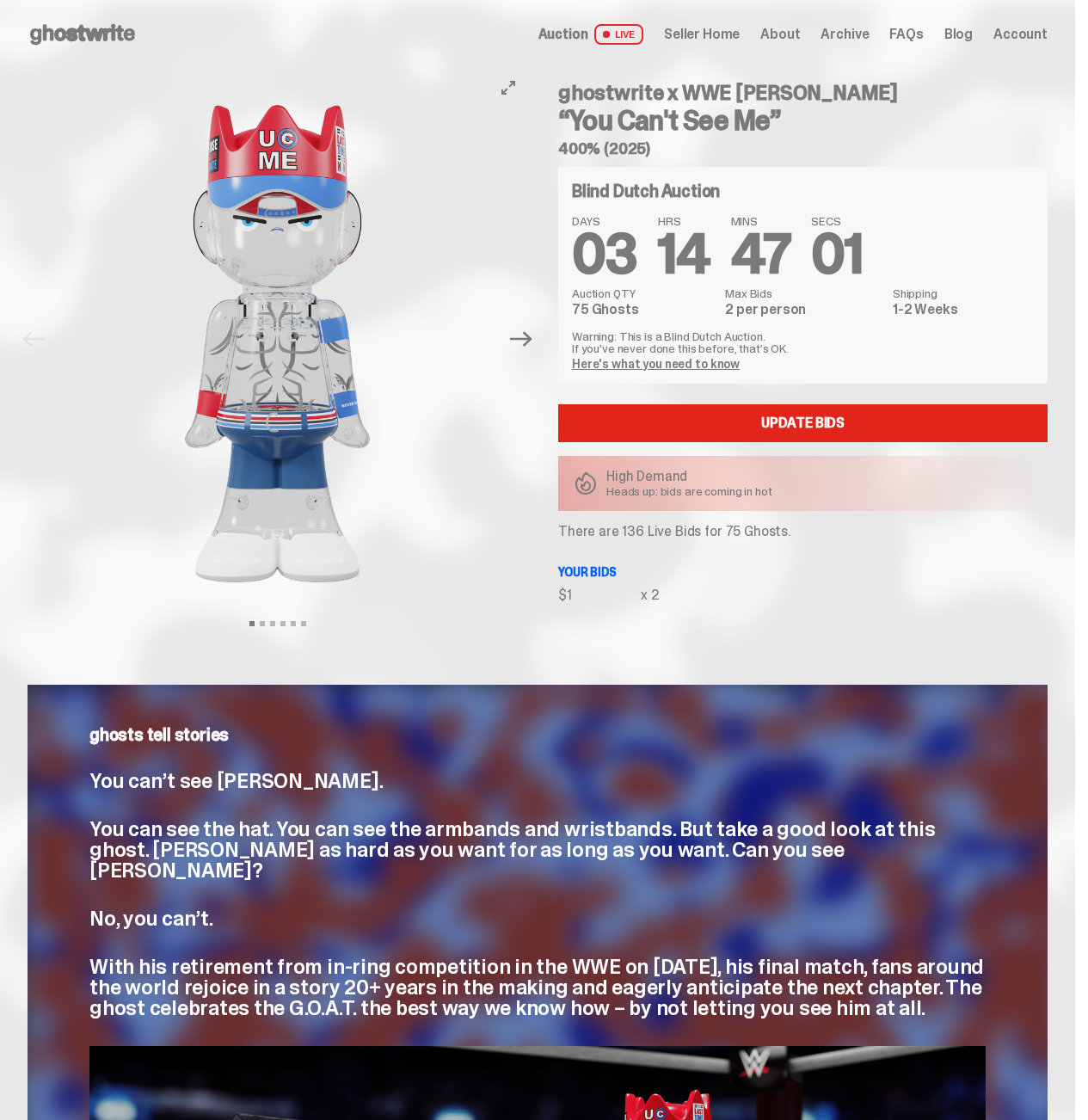
drag, startPoint x: 448, startPoint y: 575, endPoint x: 485, endPoint y: 504, distance: 80.1
click at [485, 504] on div "Previous Next View slide 1 View slide 2 View slide 3 View slide 4 View slide 5 …" at bounding box center [537, 356] width 1020 height 575
click at [484, 504] on img at bounding box center [277, 344] width 440 height 550
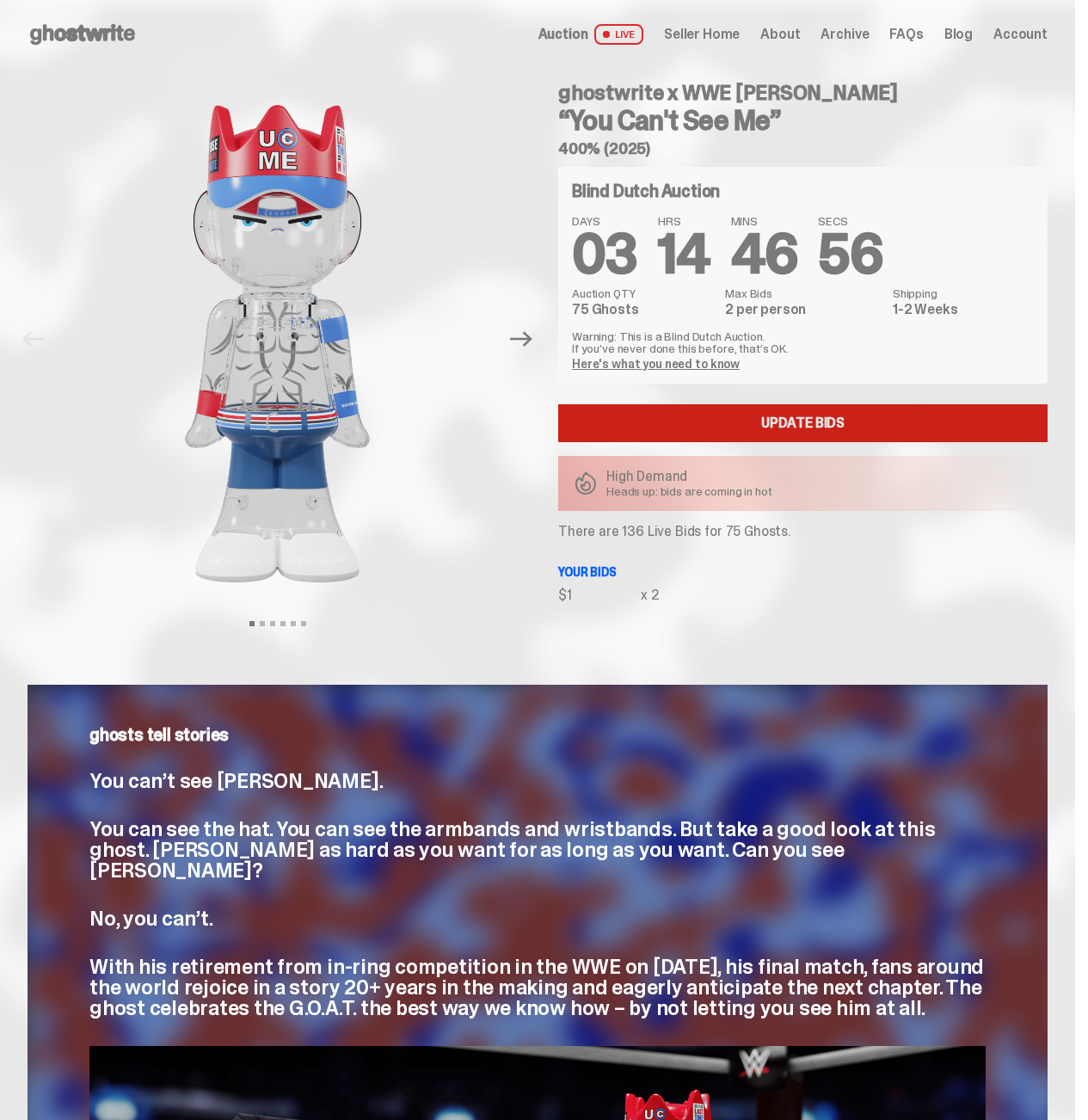
click at [633, 429] on link "Update Bids" at bounding box center [803, 423] width 490 height 38
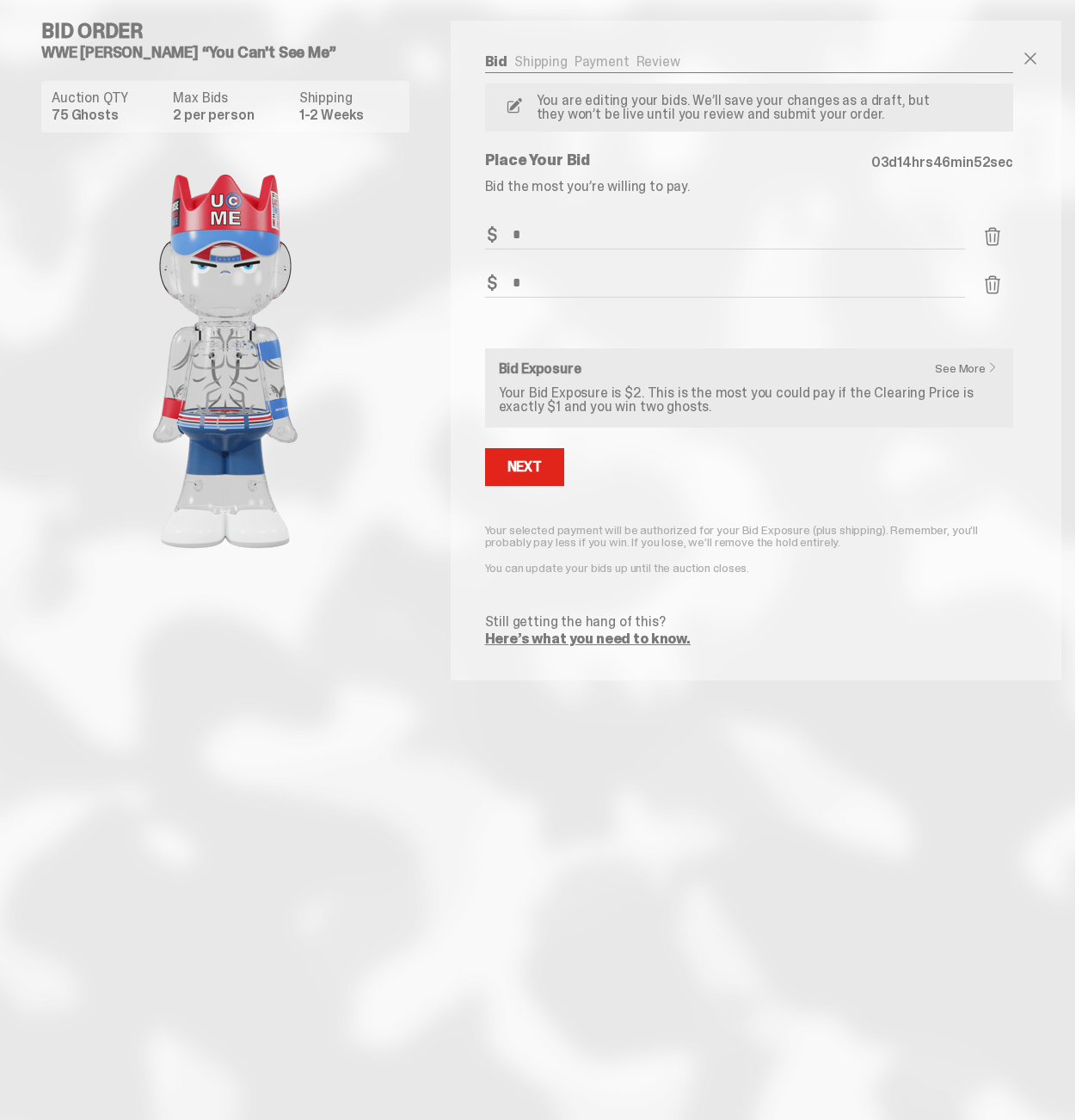
drag, startPoint x: 689, startPoint y: 186, endPoint x: 840, endPoint y: 189, distance: 151.0
click at [840, 189] on p "Bid the most you’re willing to pay." at bounding box center [749, 187] width 528 height 14
click at [839, 190] on p "Bid the most you’re willing to pay." at bounding box center [749, 187] width 528 height 14
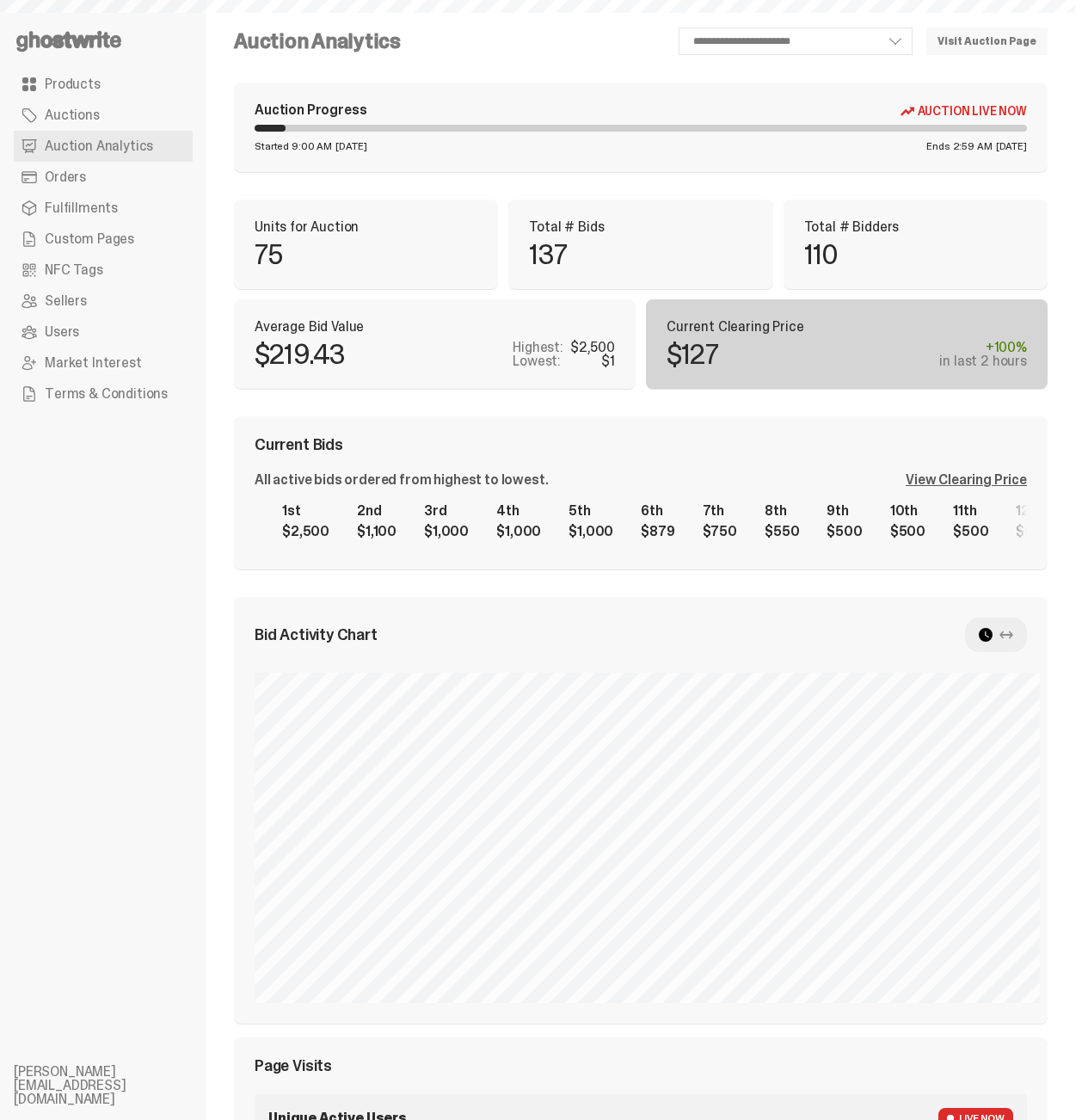
select select "**"
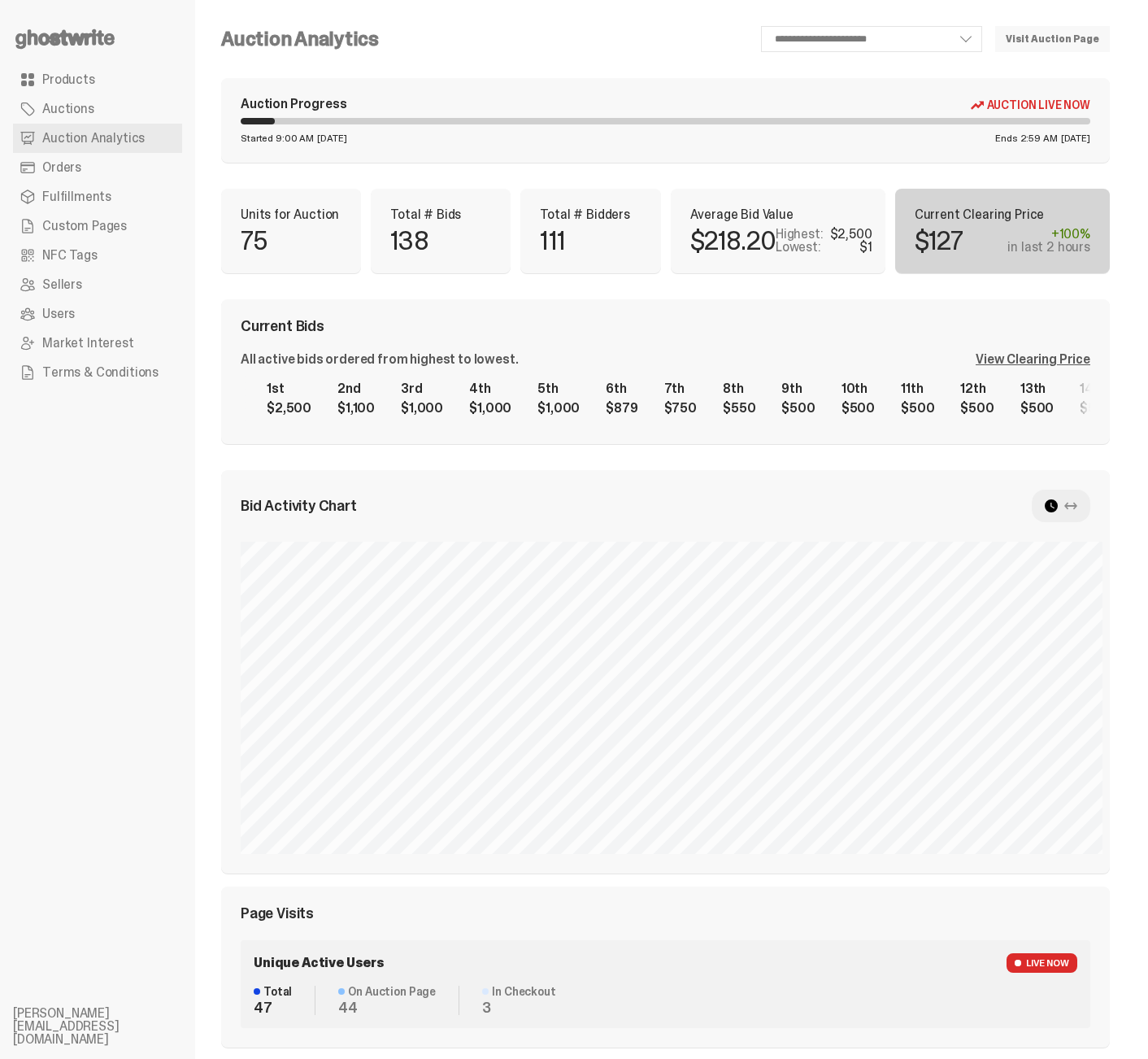
scroll to position [413, 0]
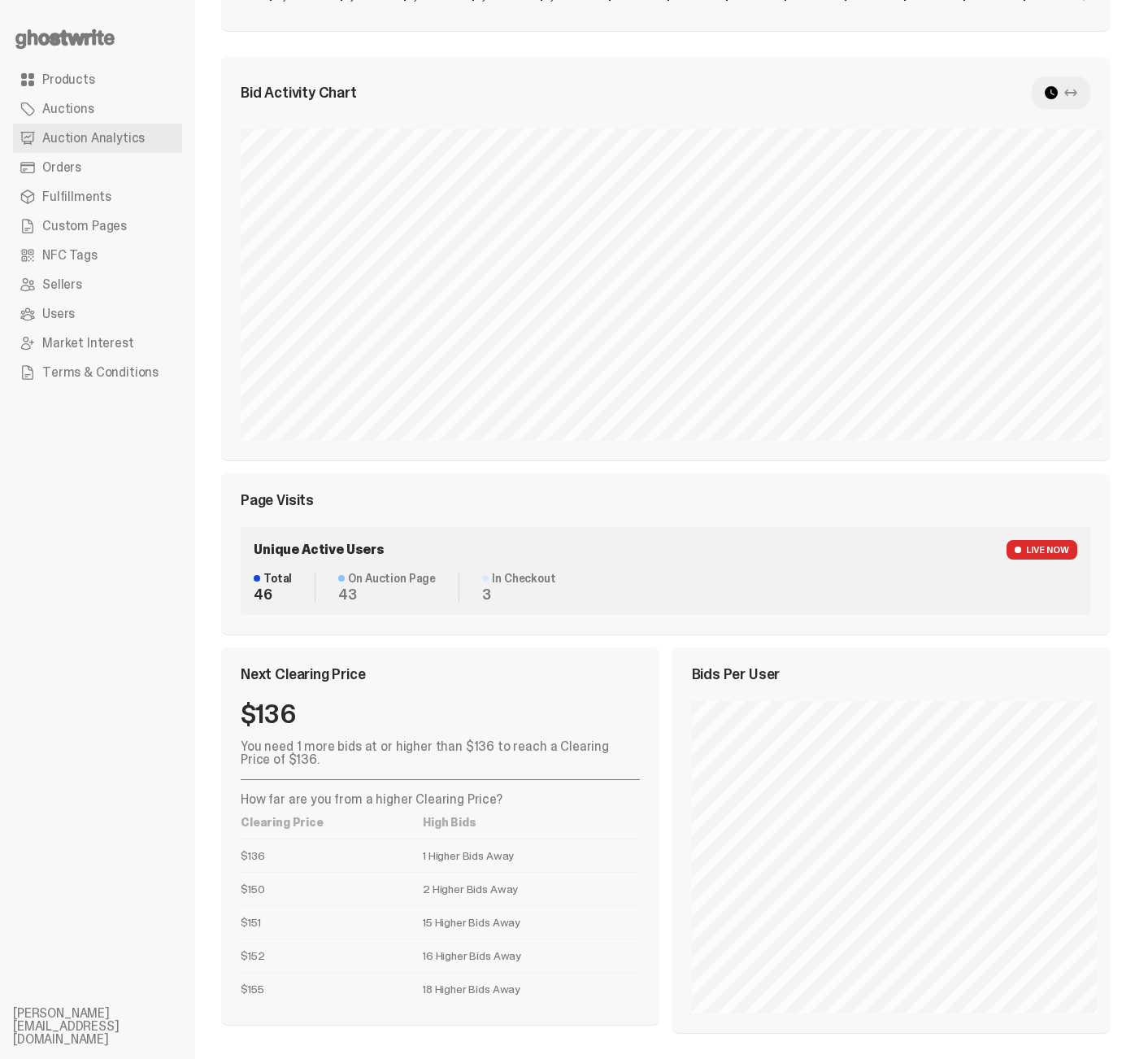
drag, startPoint x: 467, startPoint y: 976, endPoint x: 273, endPoint y: 752, distance: 296.3
click at [274, 753] on div "You need 1 more bids at or higher than $136 to reach a Clearing Price of $136. …" at bounding box center [440, 873] width 400 height 265
click at [92, 772] on ul "Products Auctions Auction Analytics Orders Fulfillments Custom Pages NFC Tags S…" at bounding box center [97, 529] width 196 height 1059
drag, startPoint x: 238, startPoint y: 800, endPoint x: 658, endPoint y: 1017, distance: 472.7
click at [652, 1015] on div "Next Clearing Price $136 You need 1 more bids at or higher than $136 to reach a…" at bounding box center [440, 836] width 438 height 377
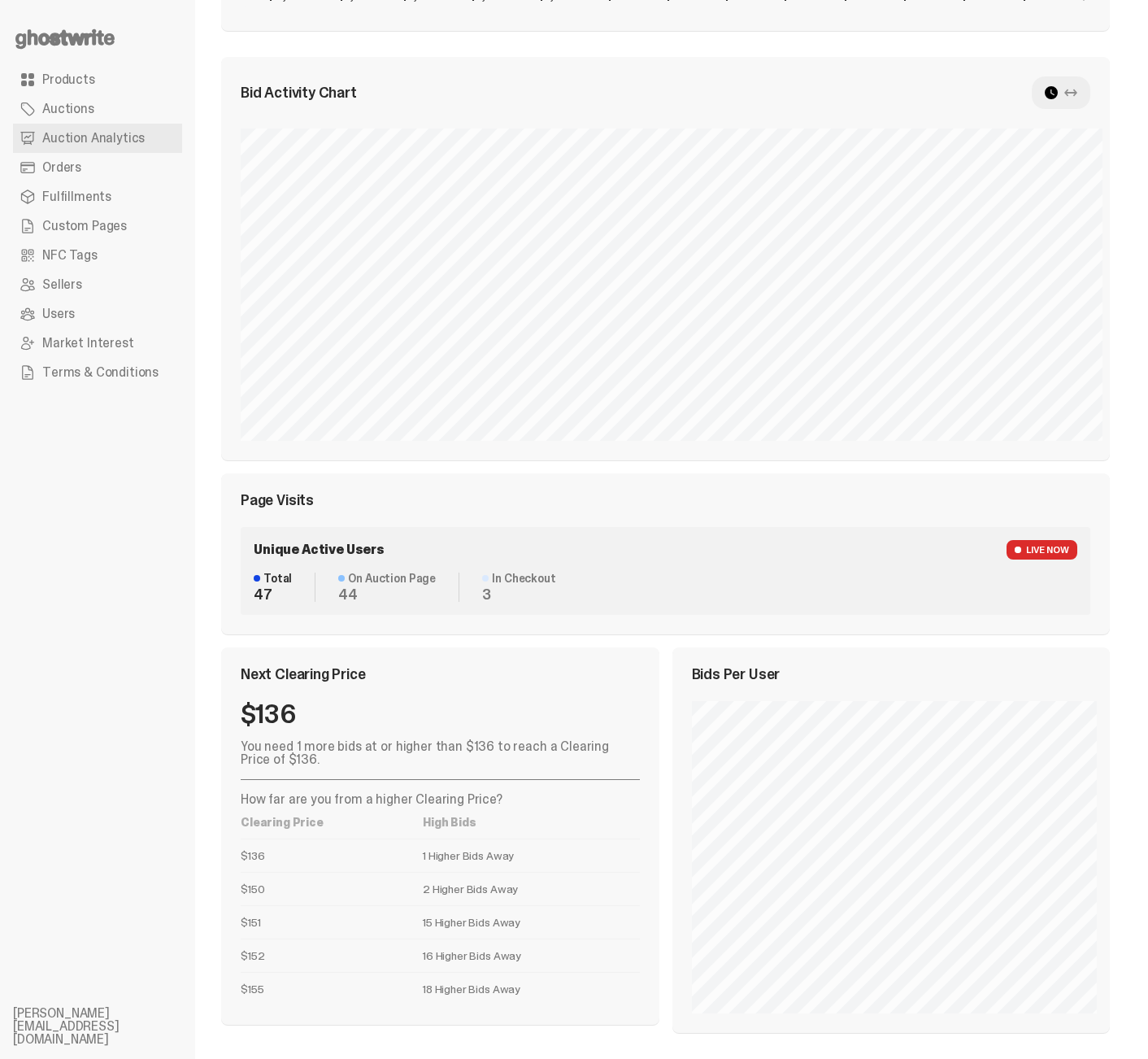
click at [568, 990] on td "18 Higher Bids Away" at bounding box center [531, 988] width 217 height 33
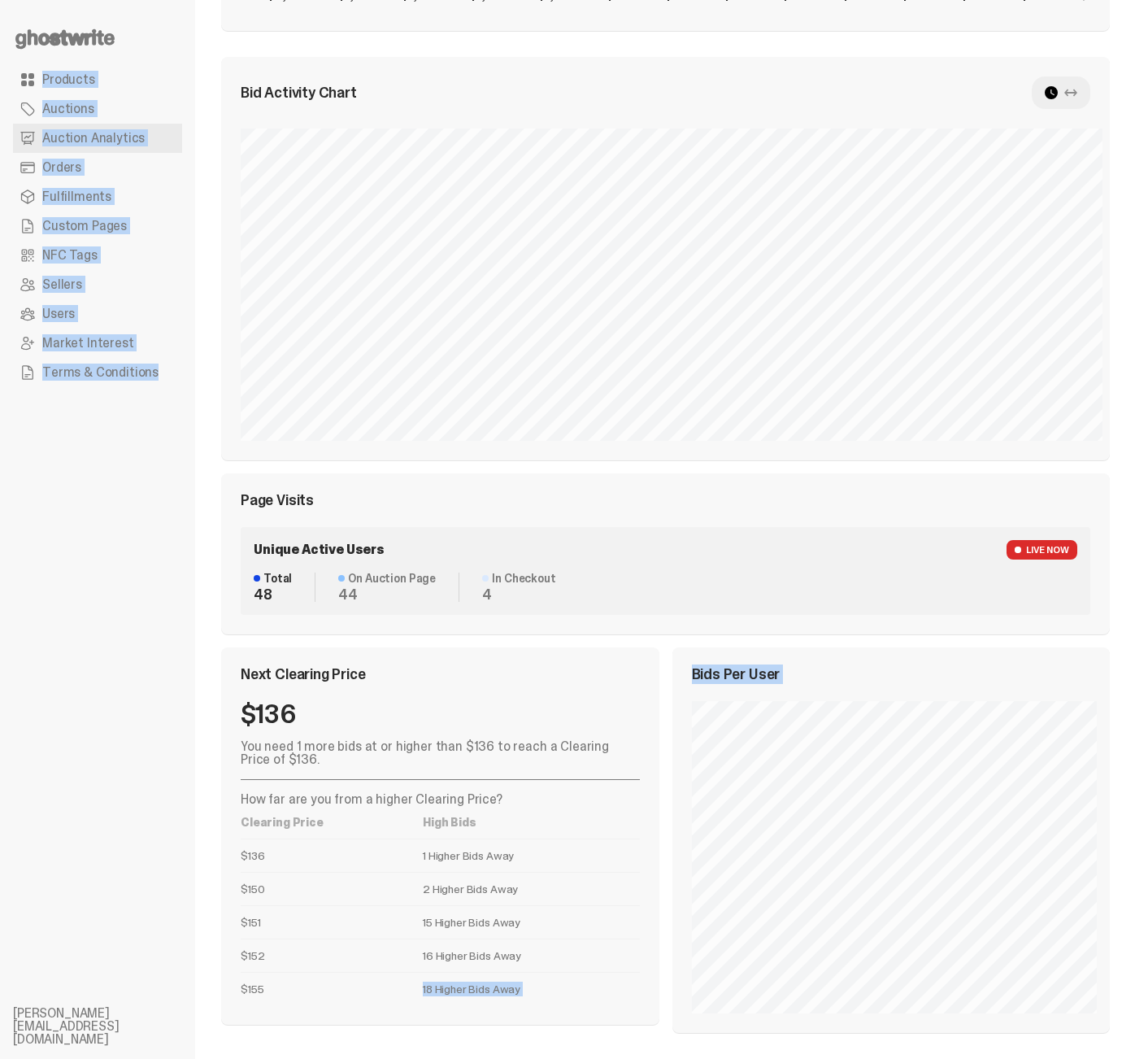
drag, startPoint x: 535, startPoint y: 981, endPoint x: 152, endPoint y: 645, distance: 509.5
click at [156, 649] on div "**********" at bounding box center [568, 322] width 1136 height 1472
click at [152, 645] on ul "Products Auctions Auction Analytics Orders Fulfillments Custom Pages NFC Tags S…" at bounding box center [97, 529] width 196 height 1059
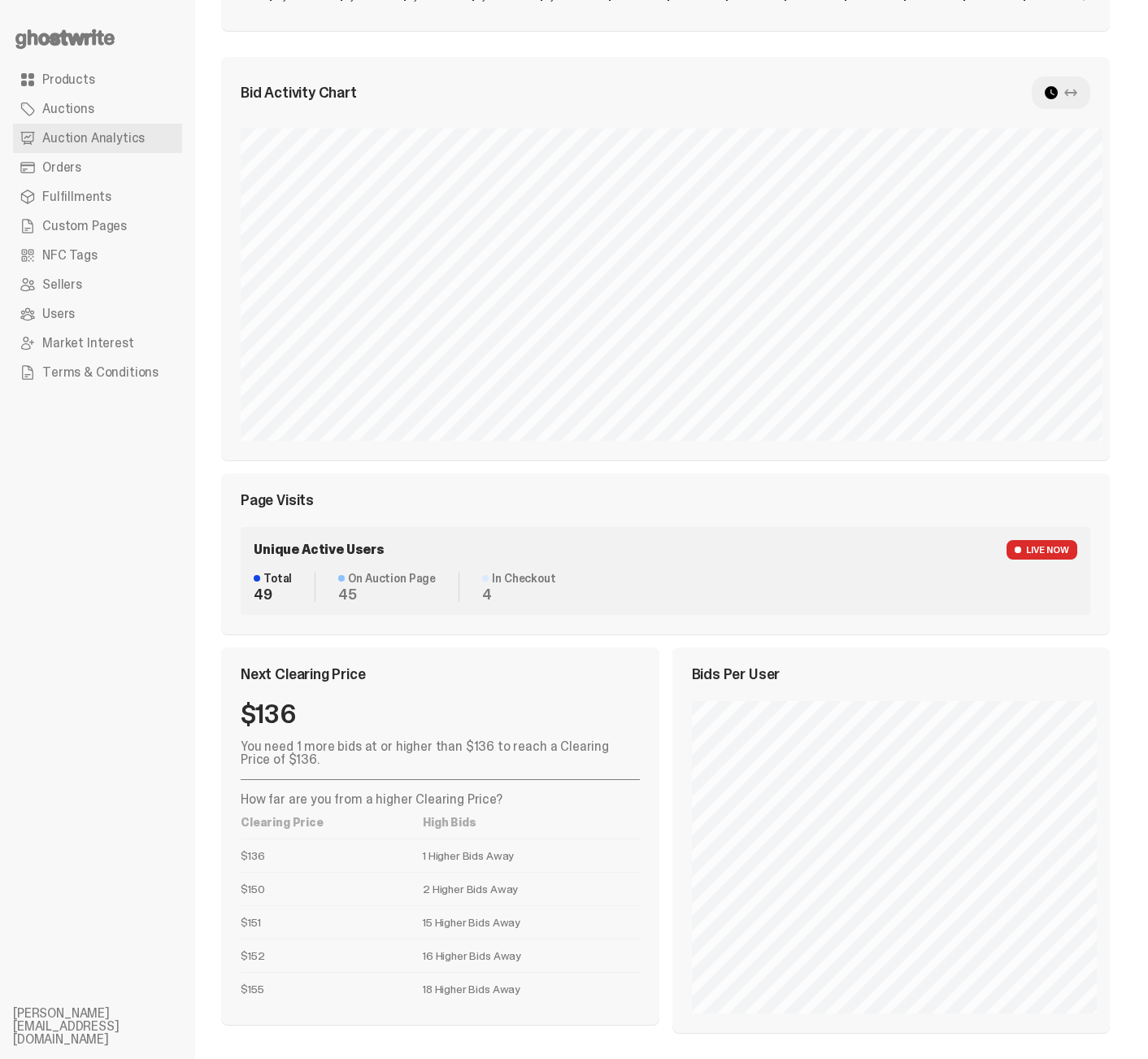
drag, startPoint x: 360, startPoint y: 721, endPoint x: 668, endPoint y: 1006, distance: 419.6
click at [646, 1003] on div "Next Clearing Price $136 You need 1 more bids at or higher than $136 to reach a…" at bounding box center [440, 836] width 438 height 377
click at [512, 880] on td "2 Higher Bids Away" at bounding box center [531, 888] width 217 height 33
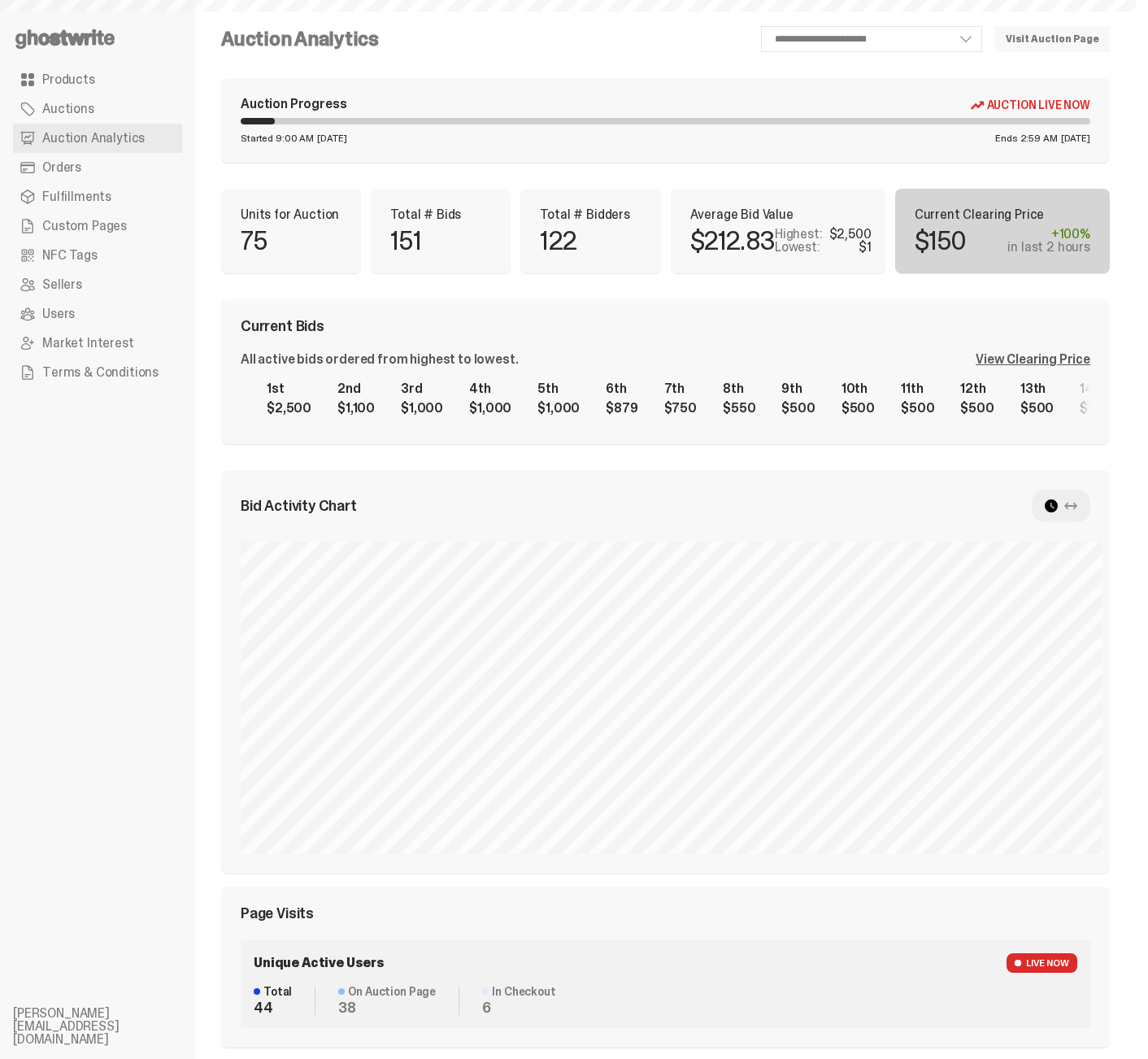
scroll to position [405, 0]
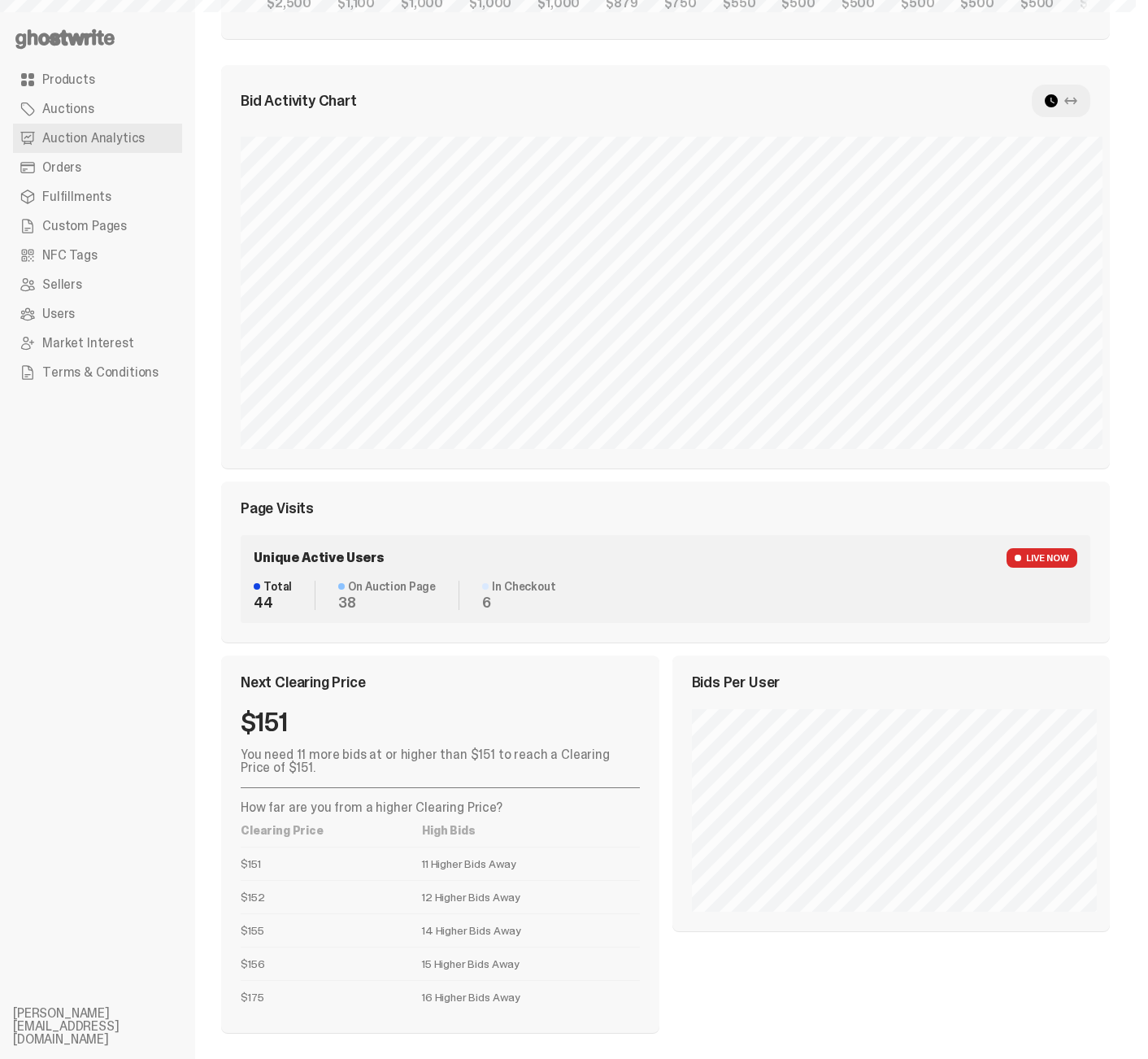
select select "**"
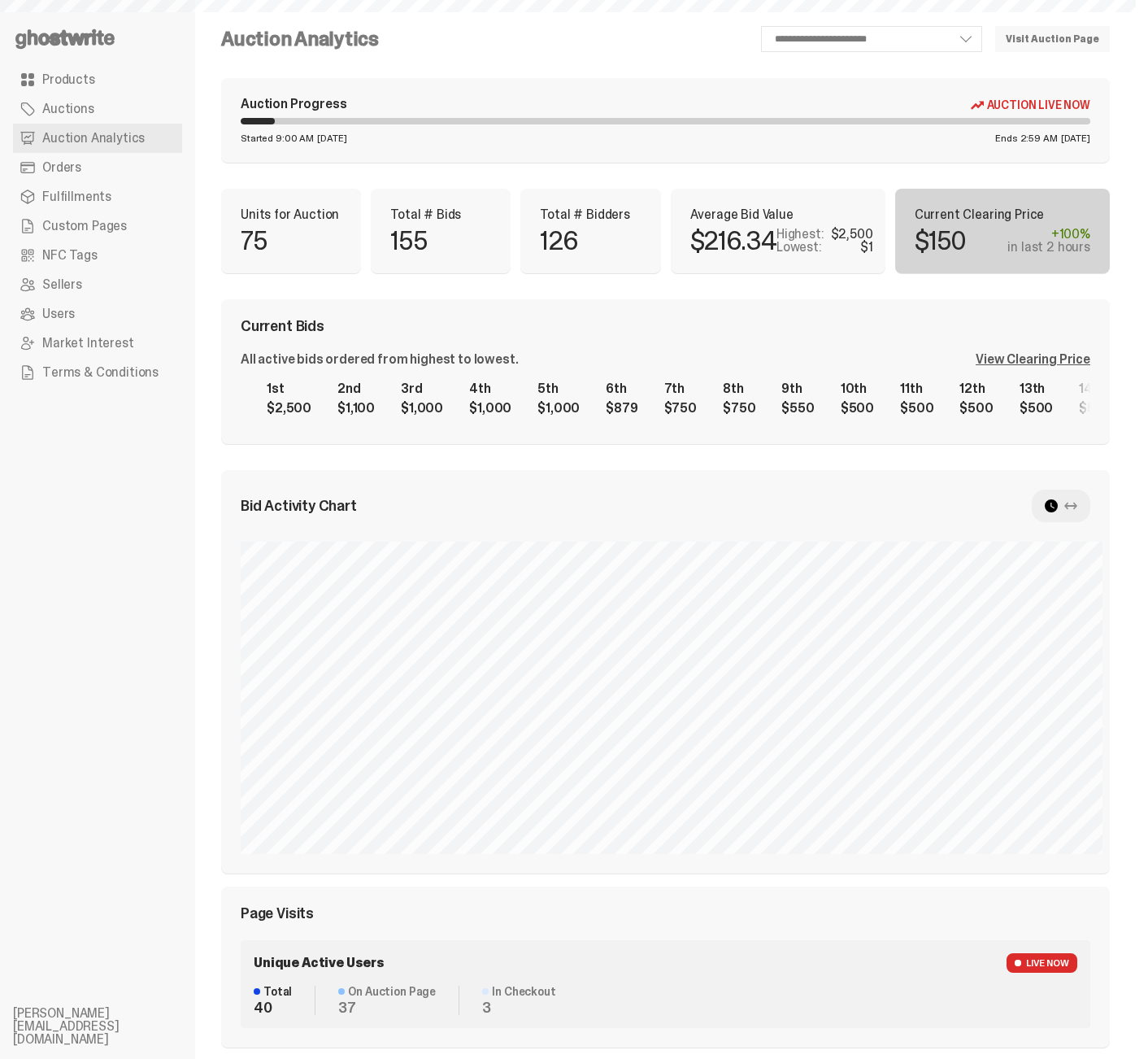
select select "**"
click at [545, 70] on div "**********" at bounding box center [666, 736] width 889 height 1420
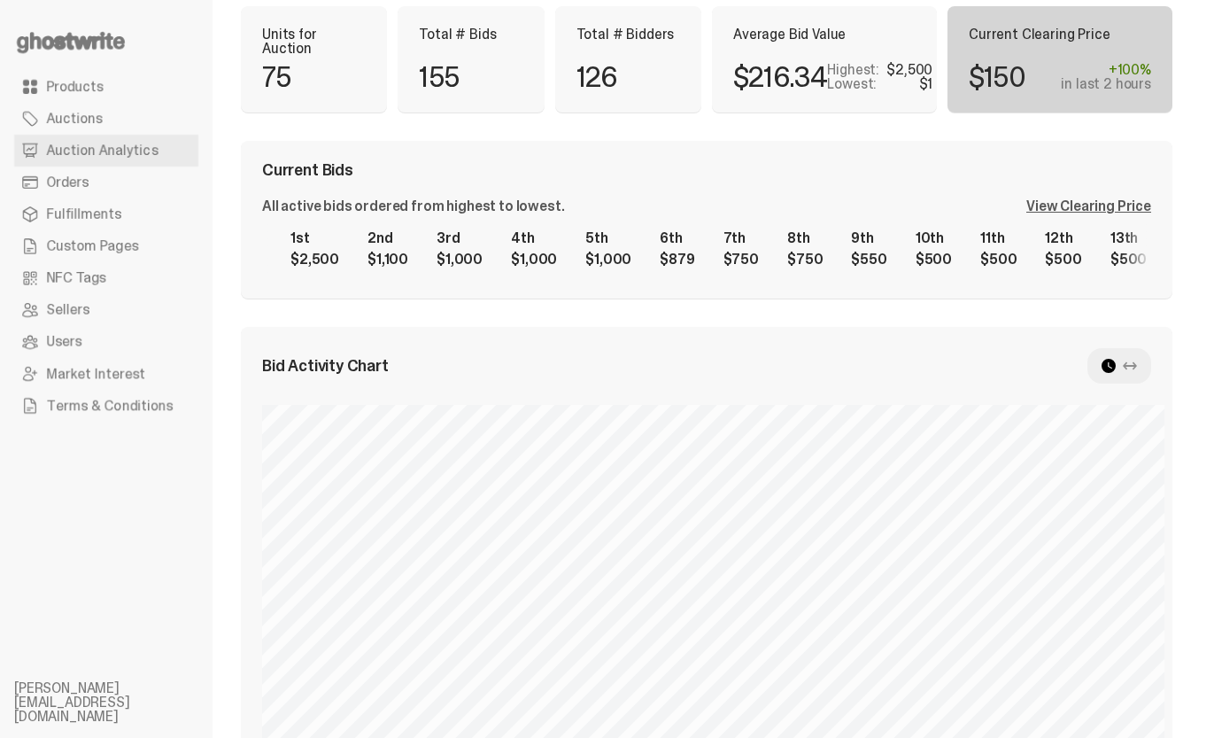
scroll to position [865, 0]
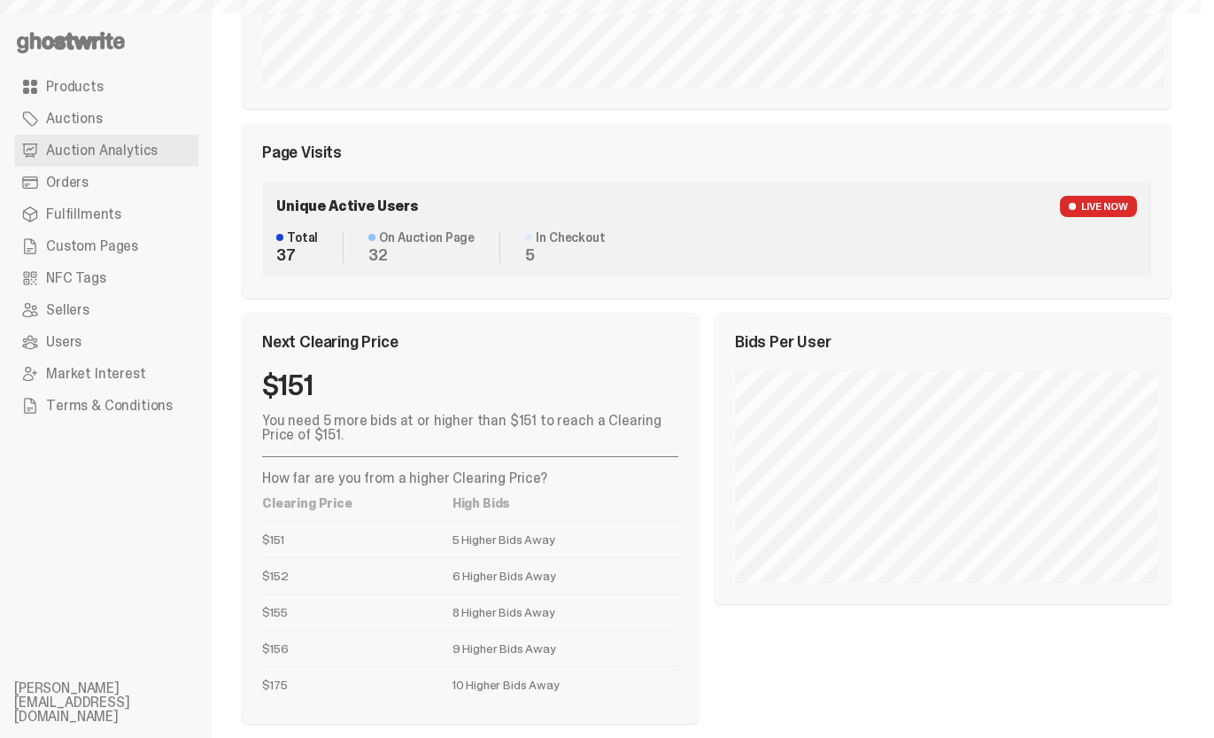
select select "**"
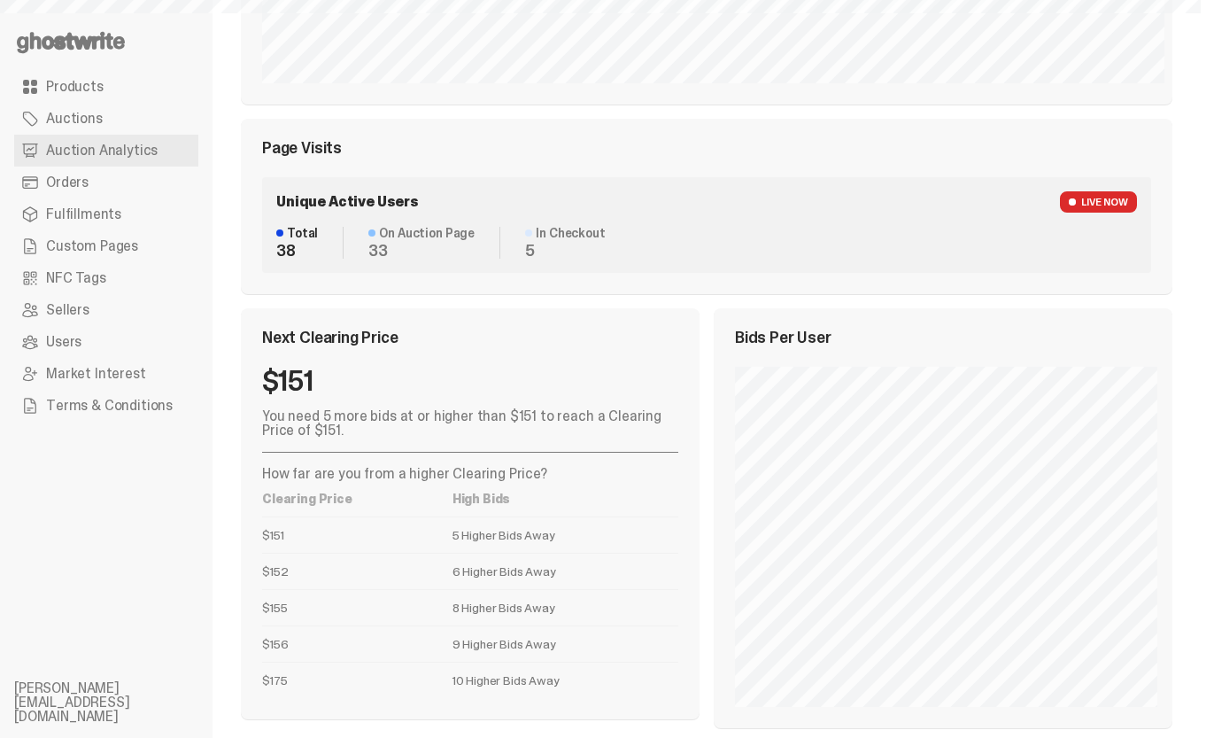
scroll to position [865, 0]
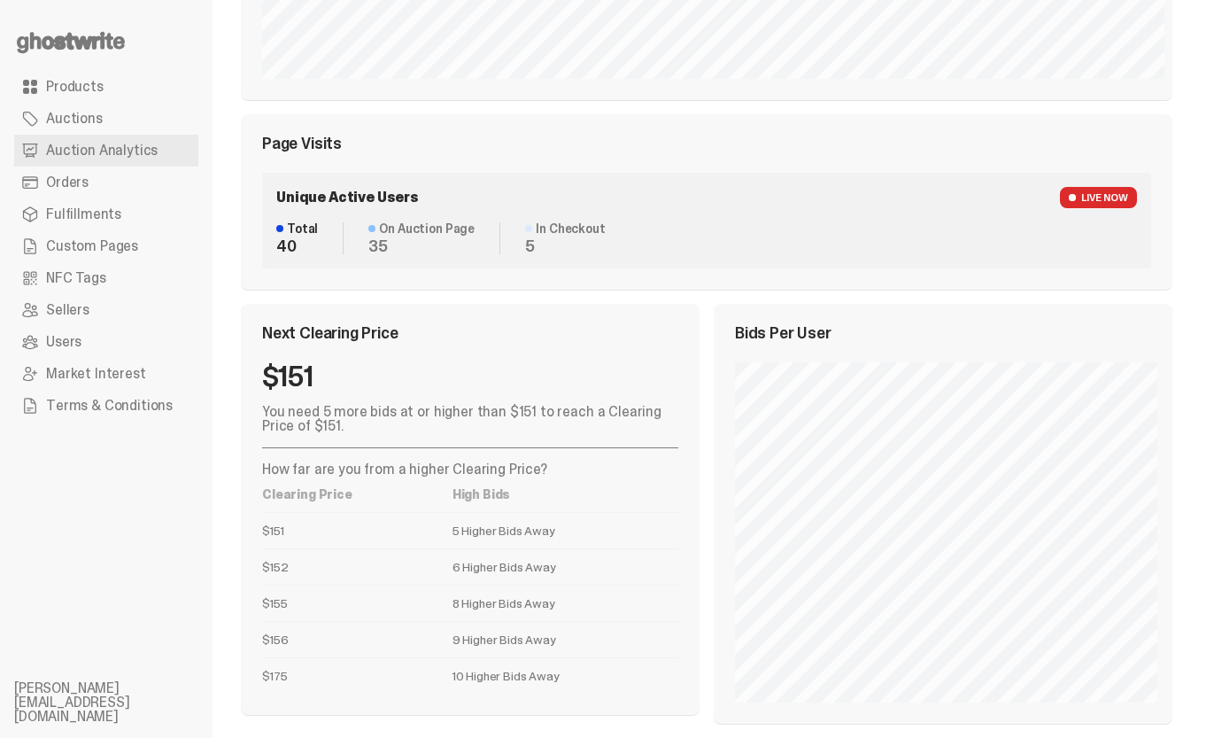
drag, startPoint x: 546, startPoint y: 654, endPoint x: 262, endPoint y: 664, distance: 284.4
click at [261, 664] on div "Next Clearing Price $151 You need 5 more bids at or higher than $151 to reach a…" at bounding box center [470, 509] width 459 height 411
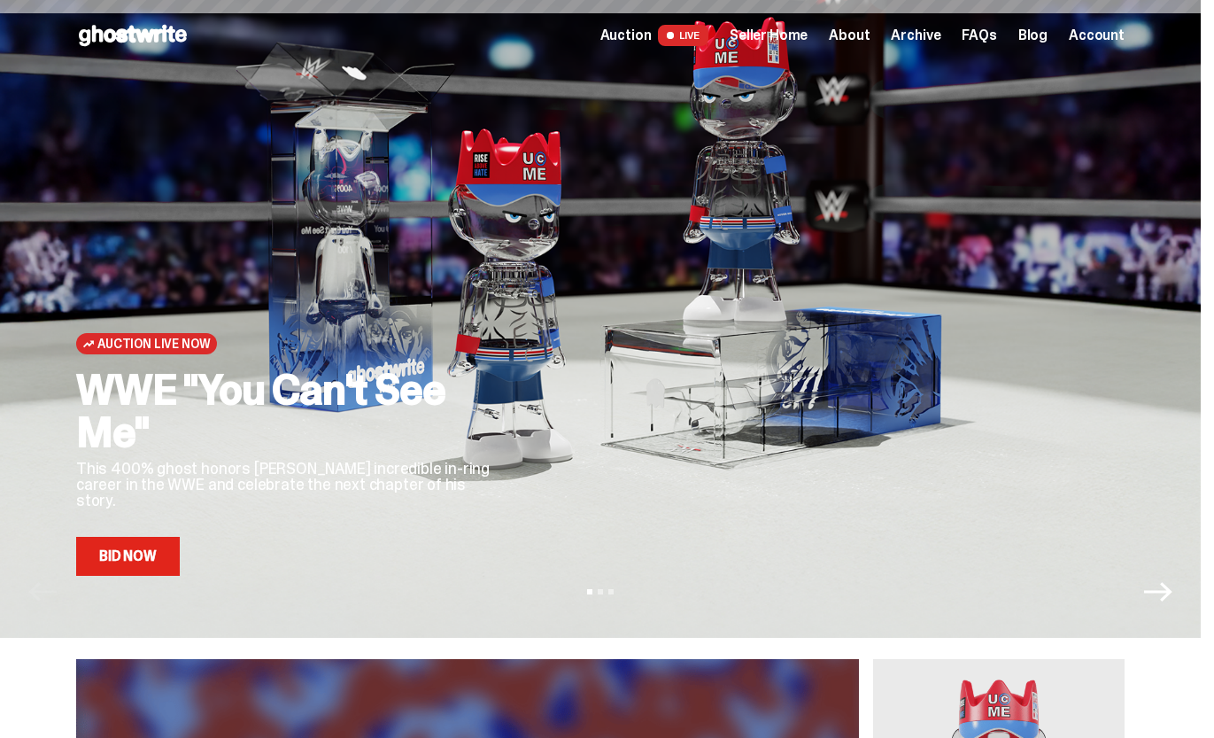
click at [808, 40] on span "Seller Home" at bounding box center [769, 35] width 78 height 14
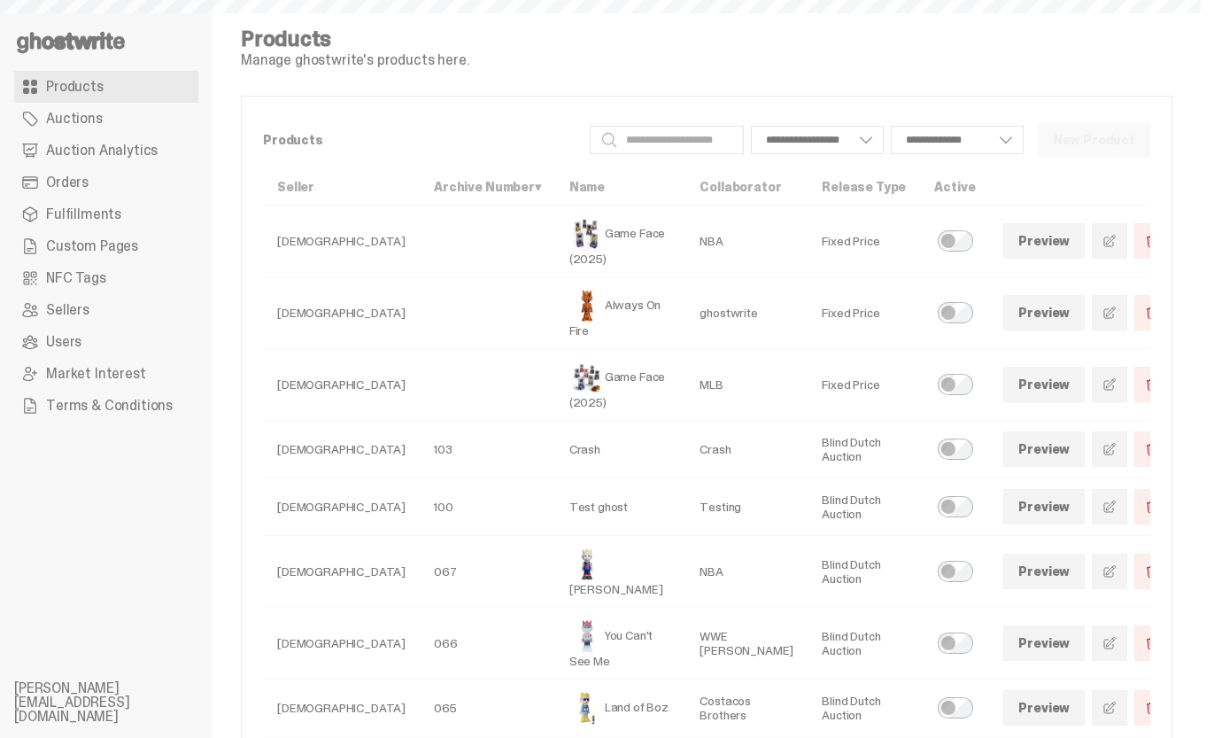
select select
click at [98, 237] on link "Custom Pages" at bounding box center [106, 246] width 184 height 32
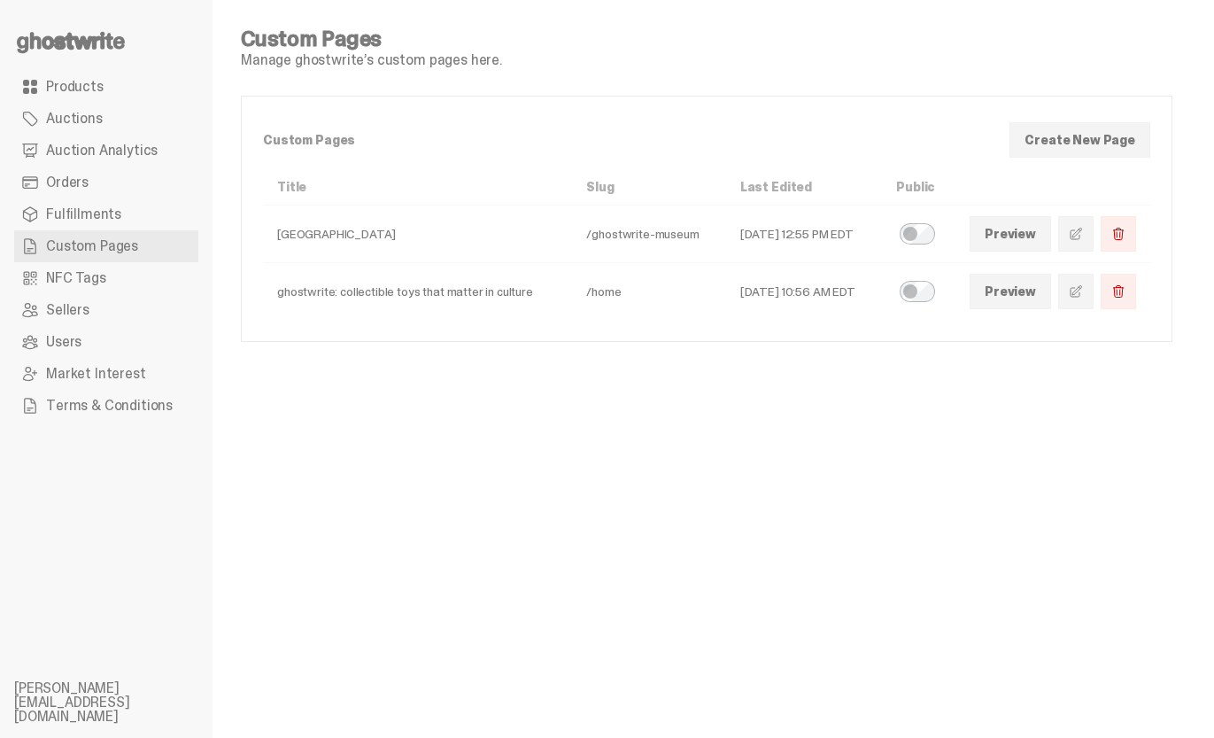
click at [1083, 293] on span at bounding box center [1076, 291] width 14 height 14
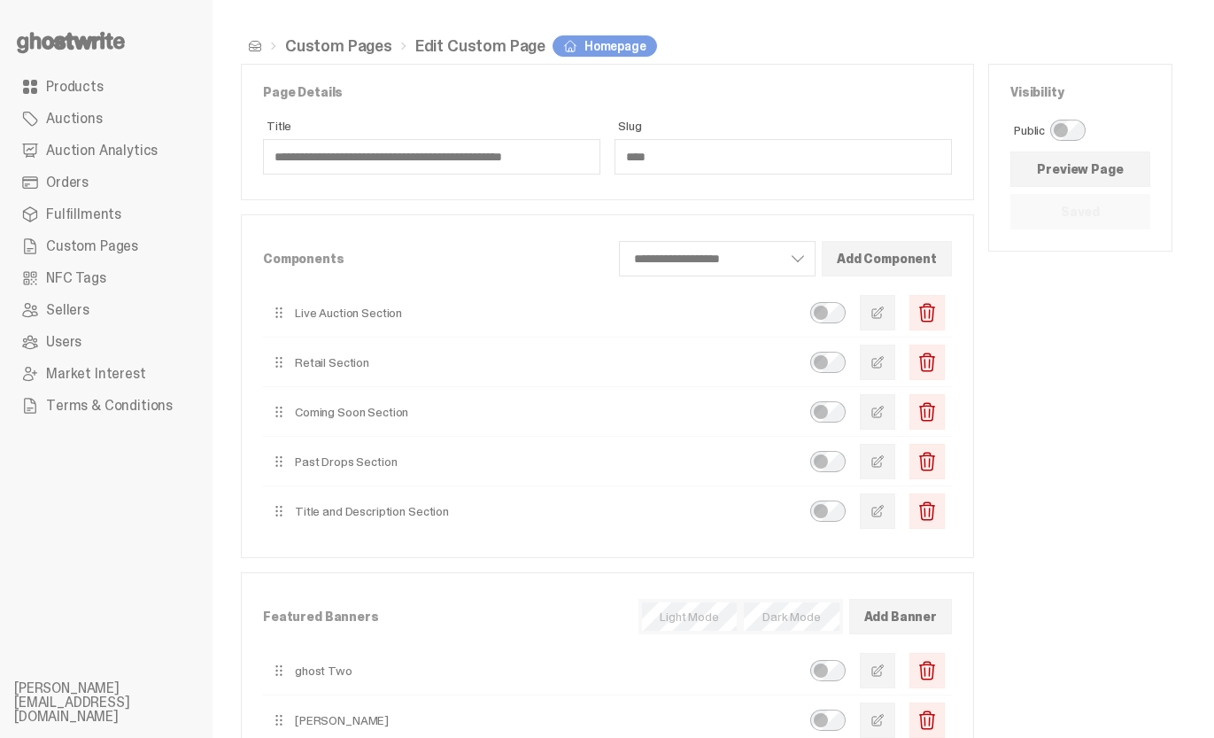
click at [1108, 162] on link "Preview Page" at bounding box center [1080, 168] width 140 height 35
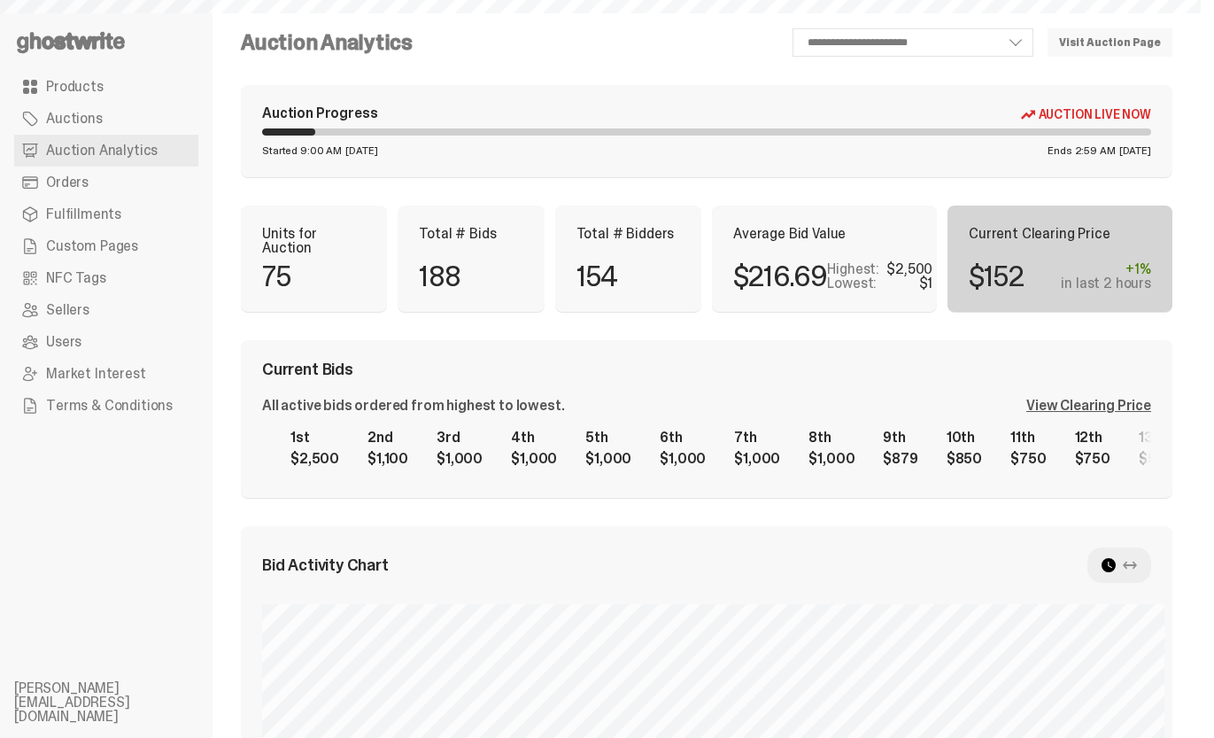
select select "**"
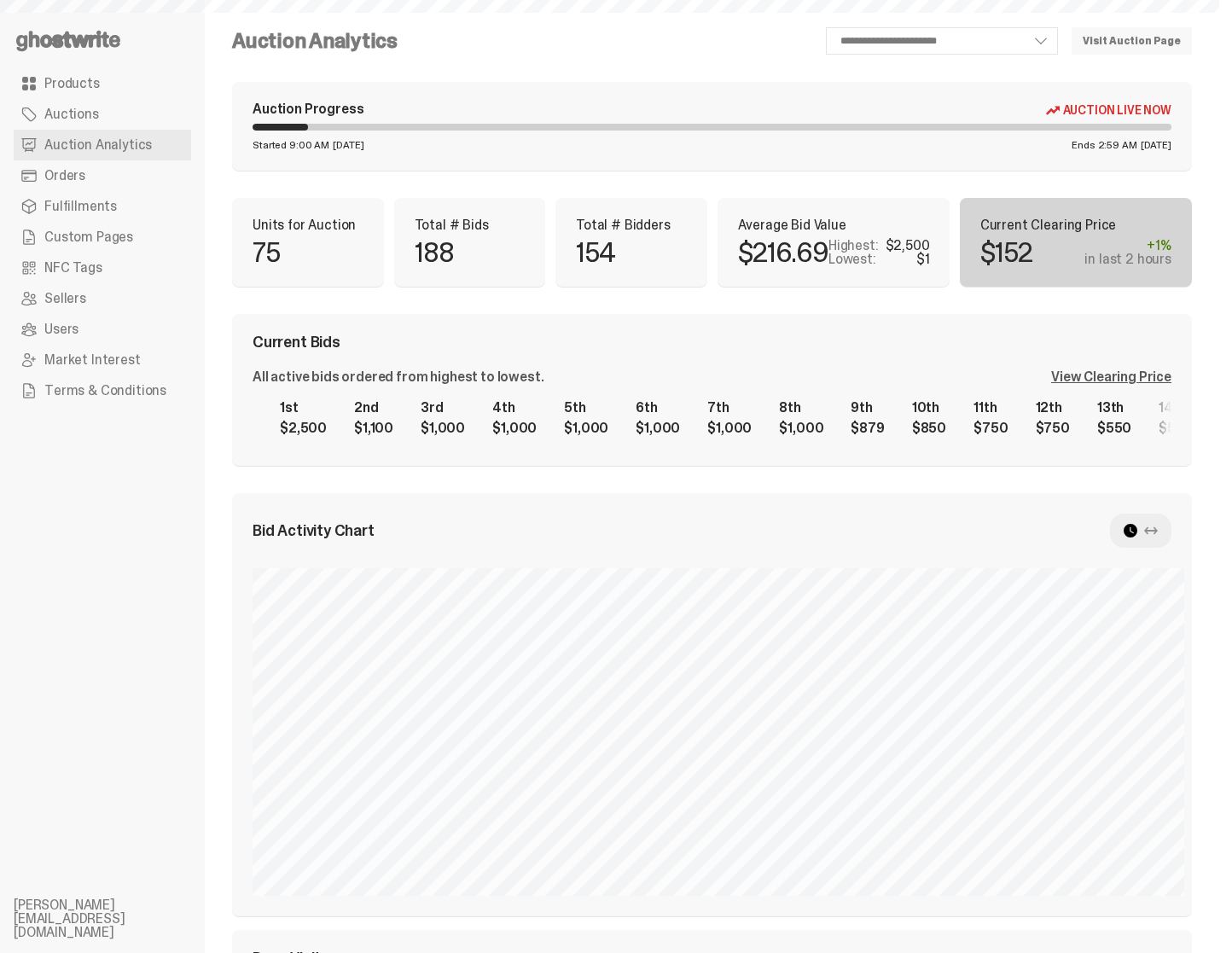
select select "**"
